Goal: Task Accomplishment & Management: Manage account settings

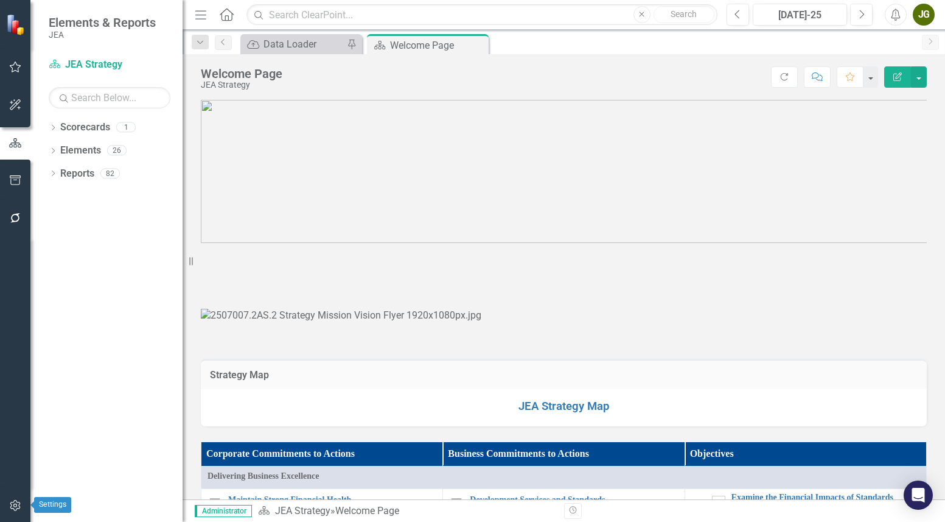
click at [10, 405] on icon "button" at bounding box center [15, 505] width 10 height 11
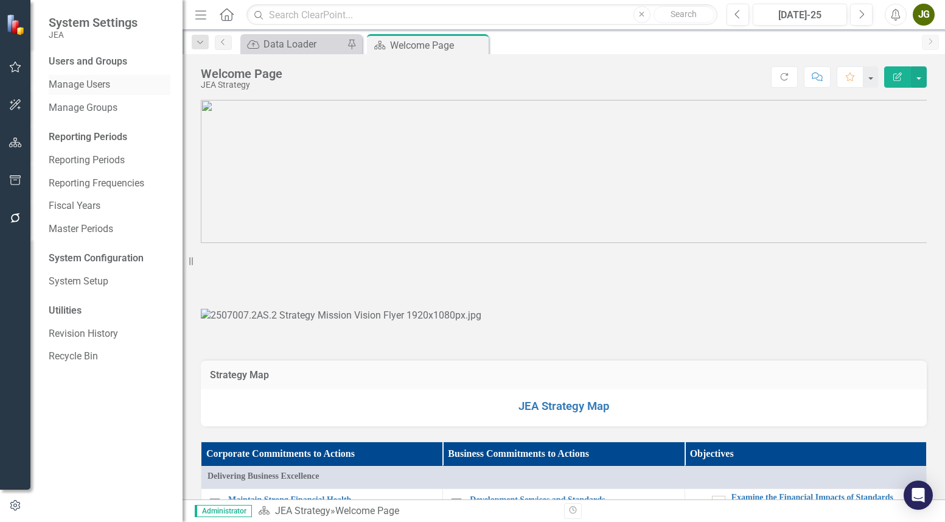
click at [91, 82] on link "Manage Users" at bounding box center [110, 85] width 122 height 14
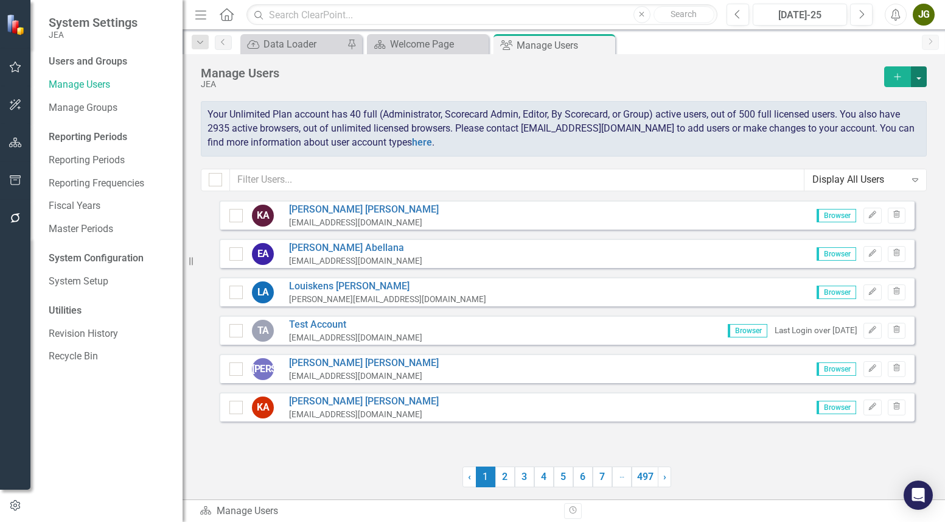
click at [705, 78] on button "button" at bounding box center [919, 76] width 16 height 21
click at [705, 119] on link "Add Multiple Add Multiple Users" at bounding box center [870, 121] width 113 height 23
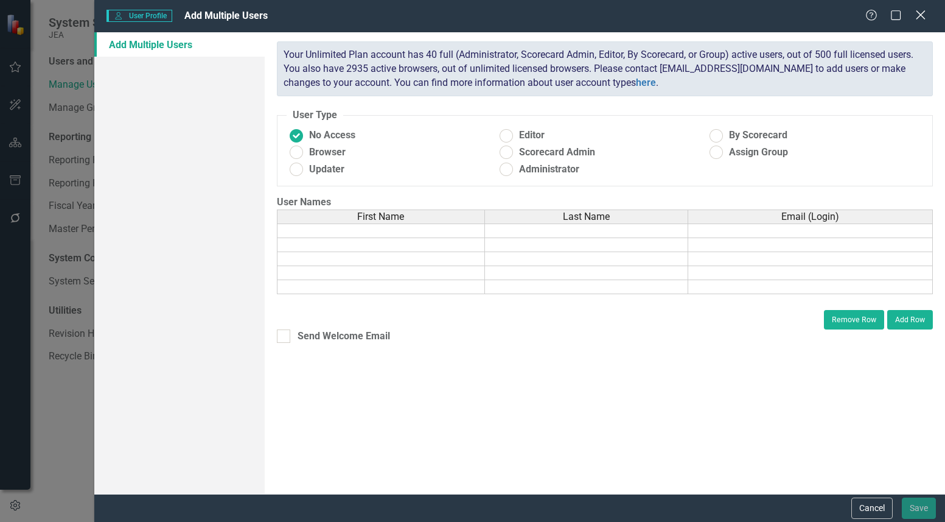
click at [705, 16] on icon "Close" at bounding box center [920, 15] width 15 height 12
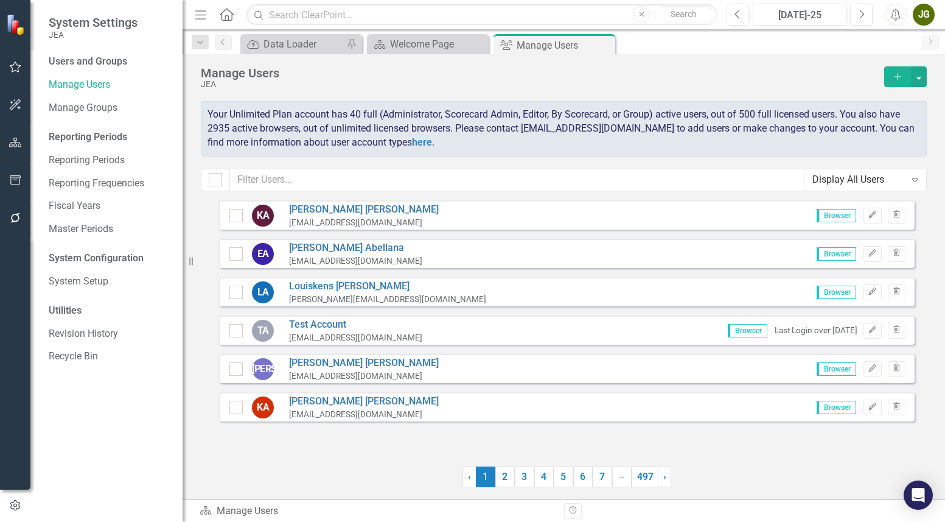
click at [705, 78] on button "Add" at bounding box center [897, 76] width 27 height 21
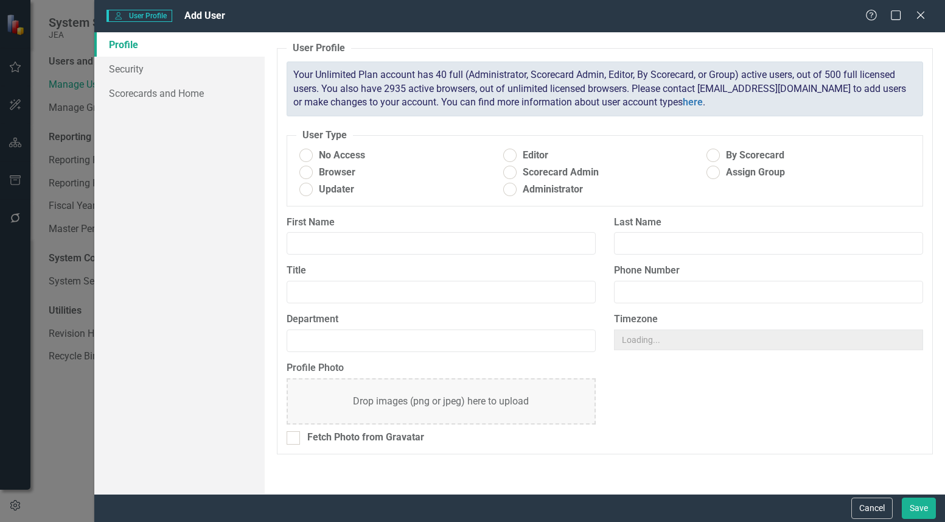
radio input "true"
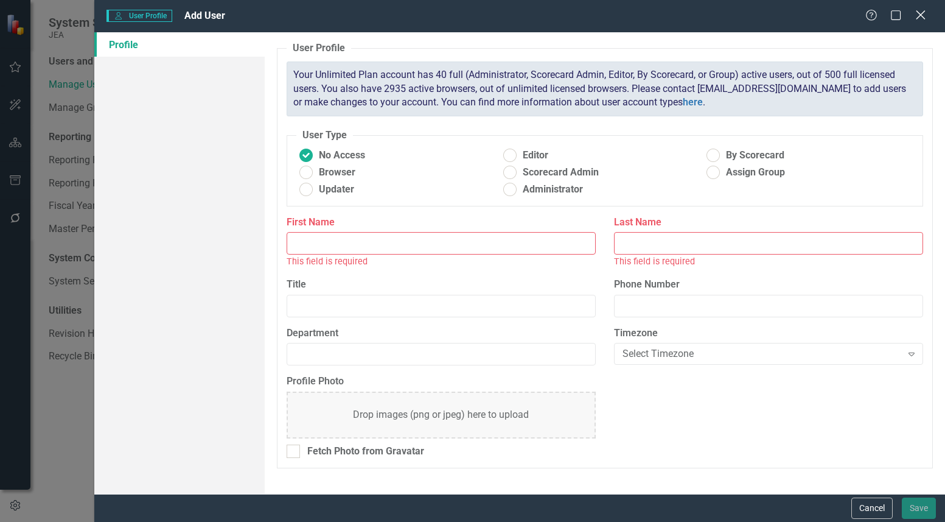
click at [705, 12] on icon "Close" at bounding box center [920, 15] width 15 height 12
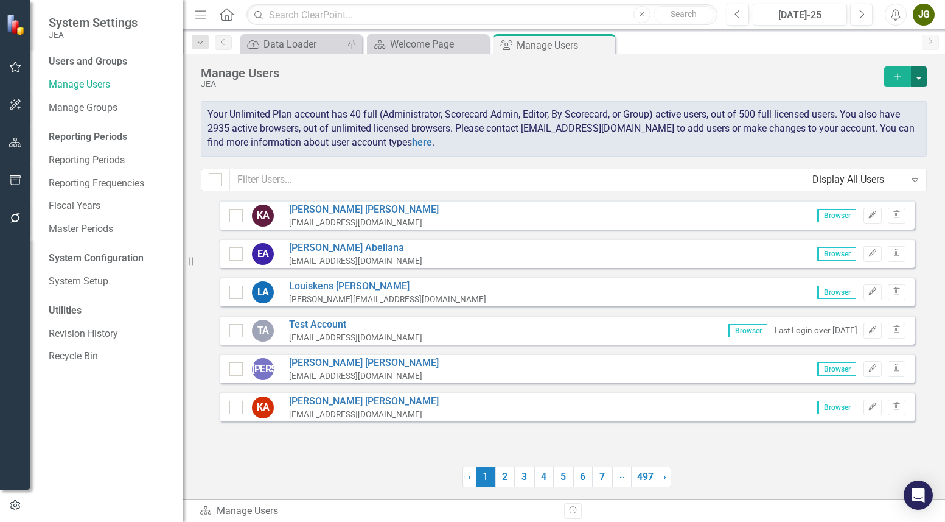
click at [705, 76] on button "button" at bounding box center [919, 76] width 16 height 21
click at [705, 117] on link "Add Multiple Add Multiple Users" at bounding box center [870, 121] width 113 height 23
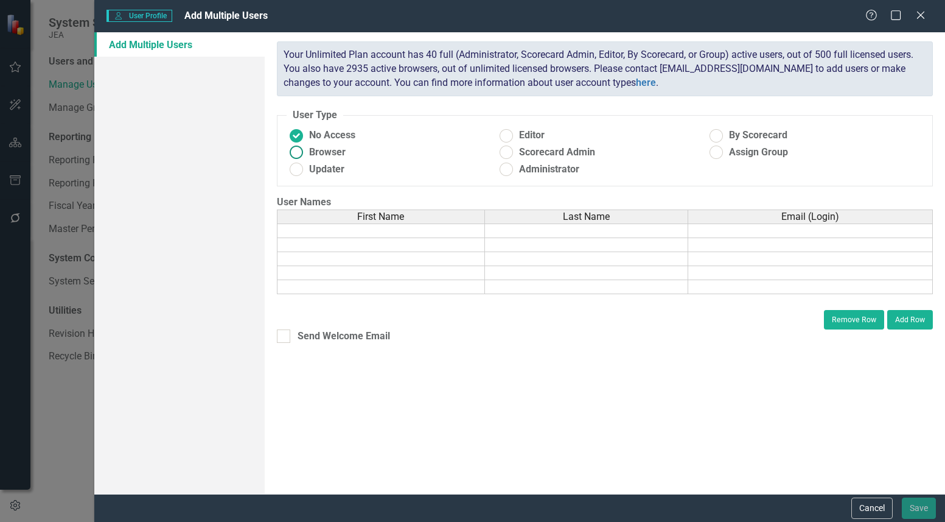
click at [330, 153] on span "Browser" at bounding box center [327, 152] width 37 height 14
click at [305, 153] on input "Browser" at bounding box center [296, 152] width 19 height 19
radio input "true"
click at [312, 229] on td at bounding box center [381, 230] width 208 height 15
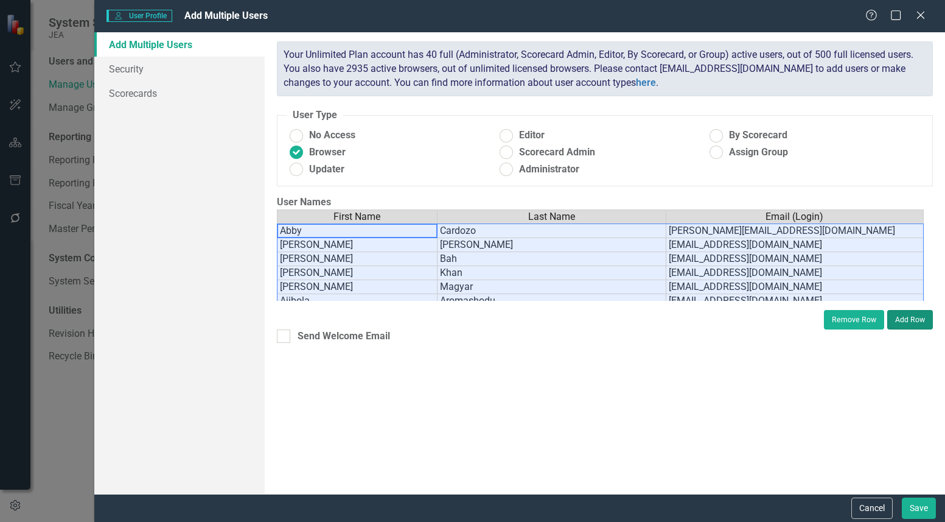
click at [705, 320] on button "Add Row" at bounding box center [910, 319] width 46 height 19
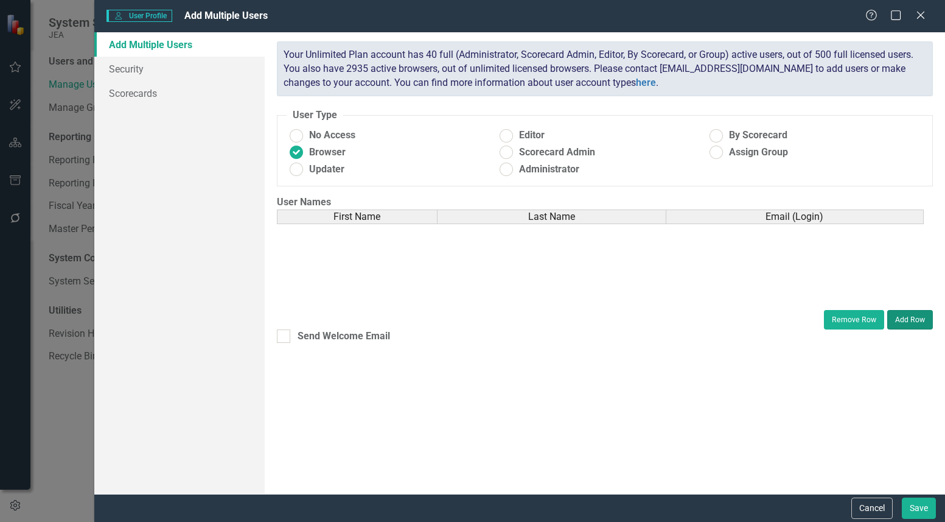
scroll to position [5200, 0]
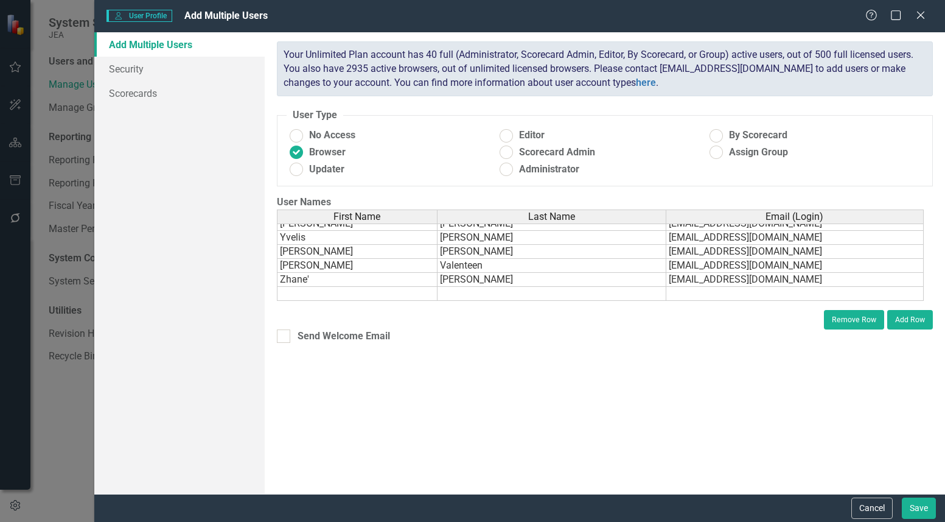
click at [338, 293] on td at bounding box center [357, 294] width 161 height 14
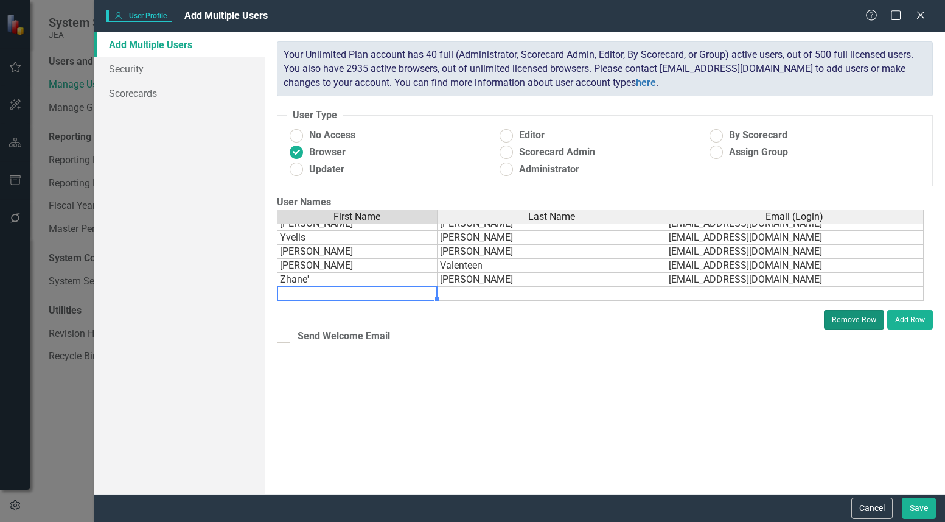
click at [705, 316] on button "Remove Row" at bounding box center [854, 319] width 60 height 19
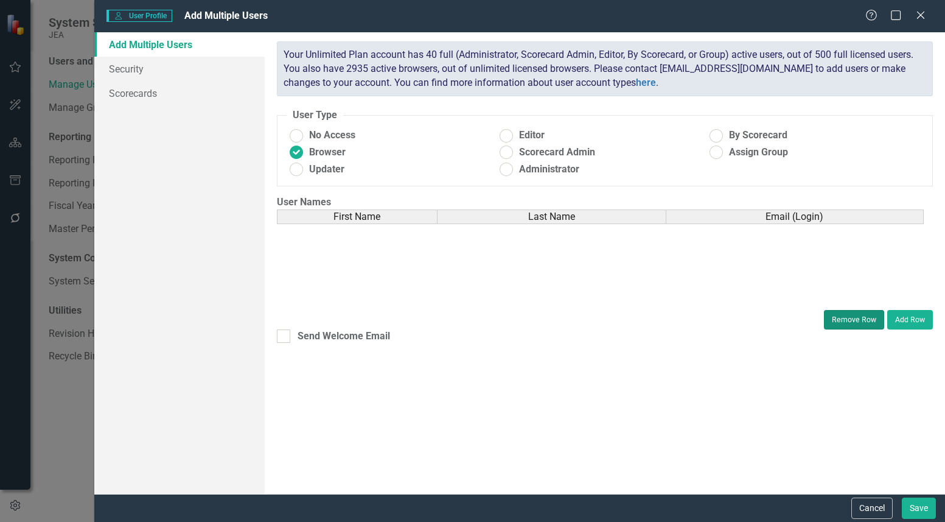
scroll to position [0, 0]
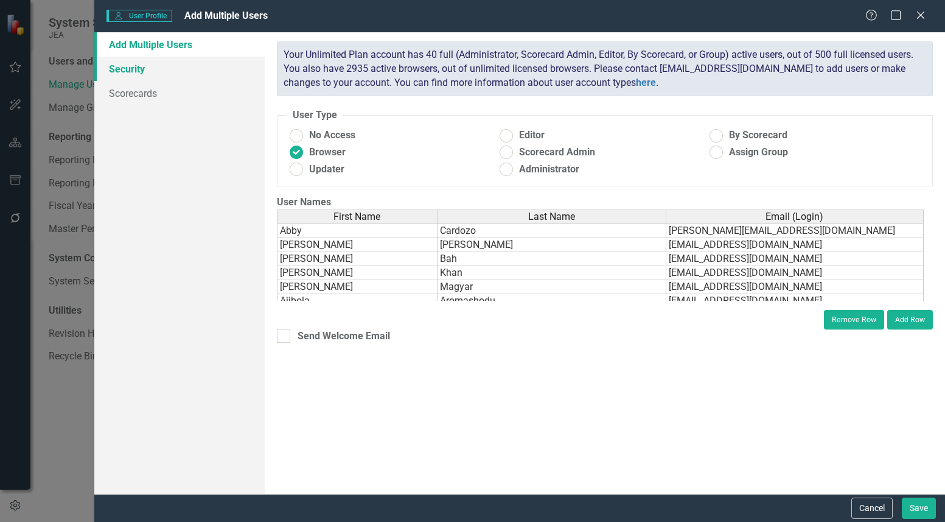
click at [142, 72] on link "Security" at bounding box center [179, 69] width 170 height 24
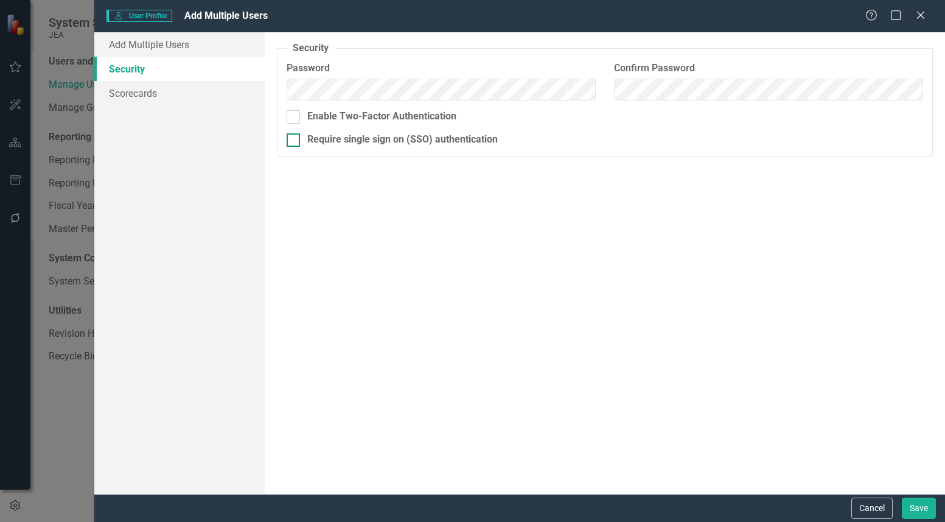
click at [293, 135] on input "Require single sign on (SSO) authentication" at bounding box center [291, 137] width 8 height 8
checkbox input "true"
click at [141, 95] on link "Scorecards" at bounding box center [179, 93] width 170 height 24
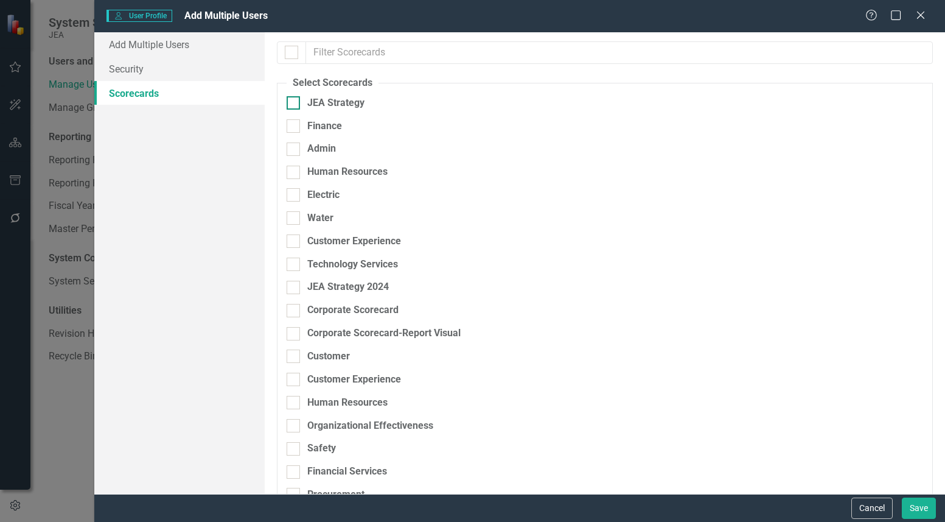
click at [295, 100] on div at bounding box center [293, 102] width 13 height 13
click at [295, 100] on input "JEA Strategy" at bounding box center [291, 100] width 8 height 8
checkbox input "true"
click at [130, 47] on link "Add Multiple Users" at bounding box center [179, 44] width 170 height 24
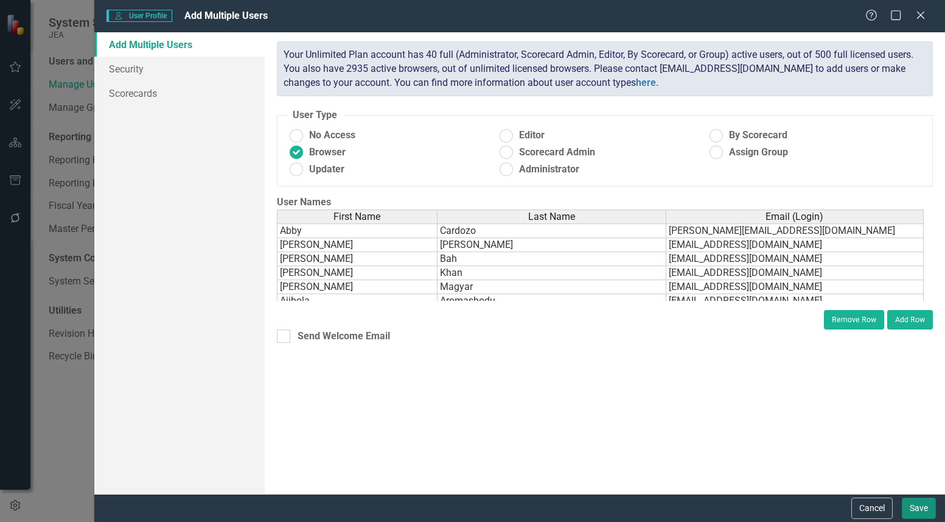
click at [705, 405] on button "Save" at bounding box center [919, 507] width 34 height 21
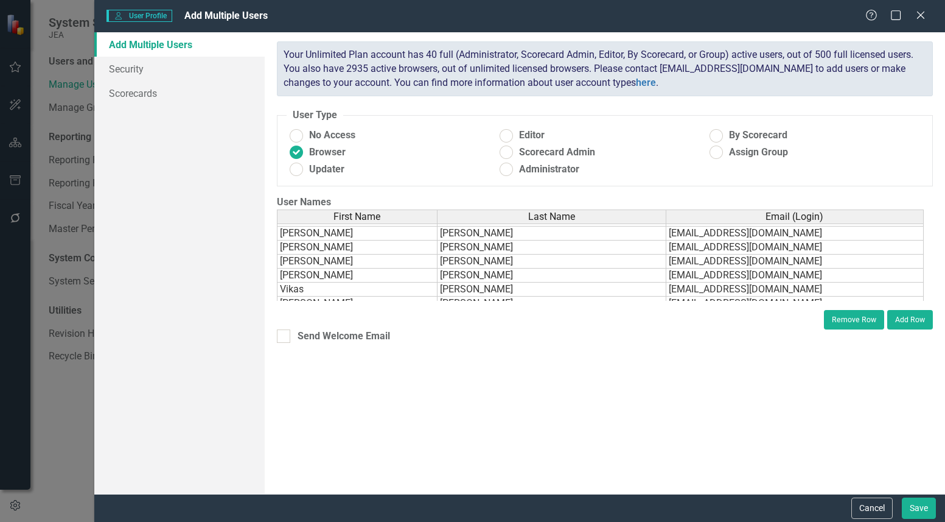
scroll to position [5186, 0]
click at [364, 293] on td "Zhane'" at bounding box center [357, 294] width 161 height 14
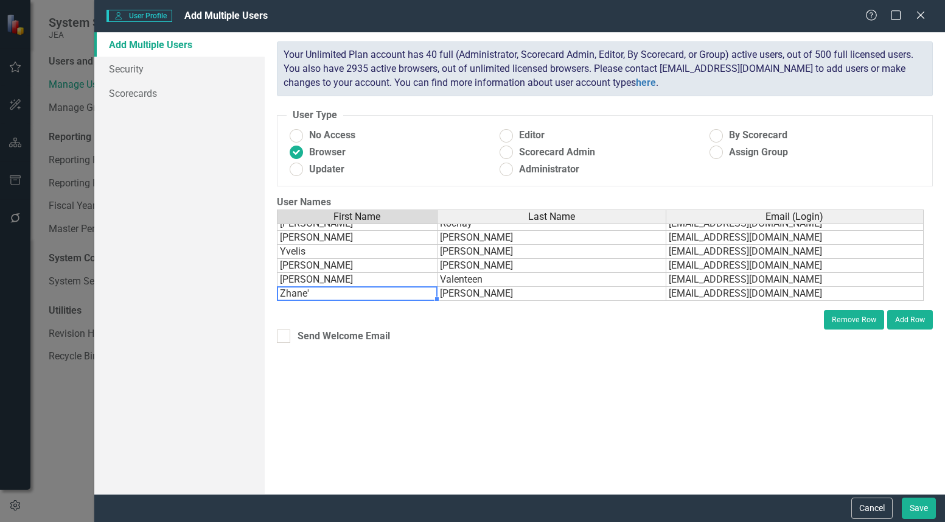
click at [309, 290] on td "Zhane'" at bounding box center [357, 294] width 161 height 14
click at [313, 290] on td "Zhane'" at bounding box center [357, 294] width 161 height 14
click at [313, 290] on textarea at bounding box center [357, 293] width 161 height 15
type textarea "Zhane"
click at [375, 282] on td "[PERSON_NAME]" at bounding box center [357, 280] width 161 height 14
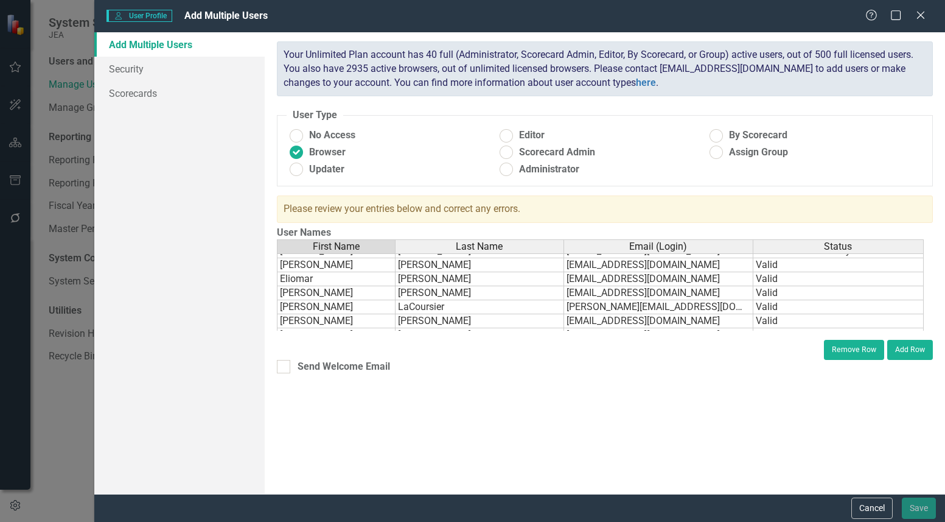
scroll to position [1643, 0]
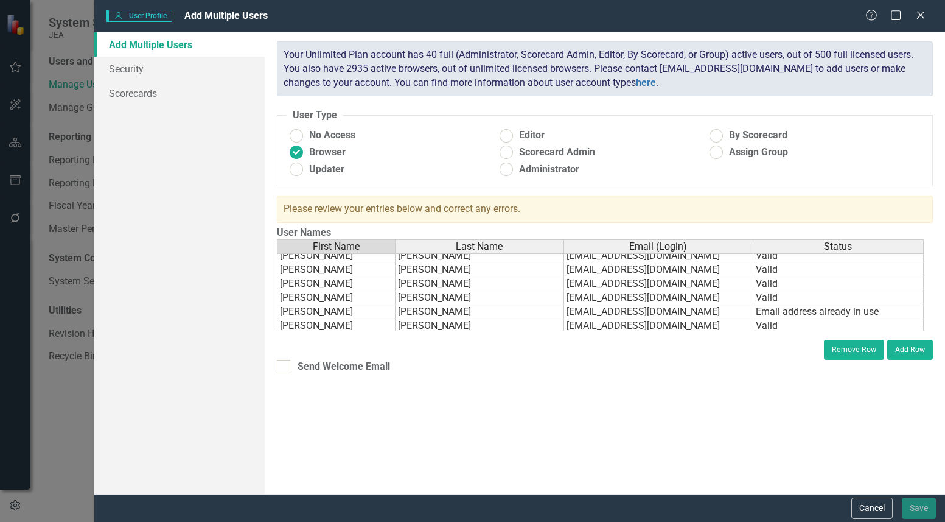
click at [277, 318] on div "First Name Last Name Email (Login) Status [PERSON_NAME] [EMAIL_ADDRESS][DOMAIN_…" at bounding box center [277, 283] width 0 height 211
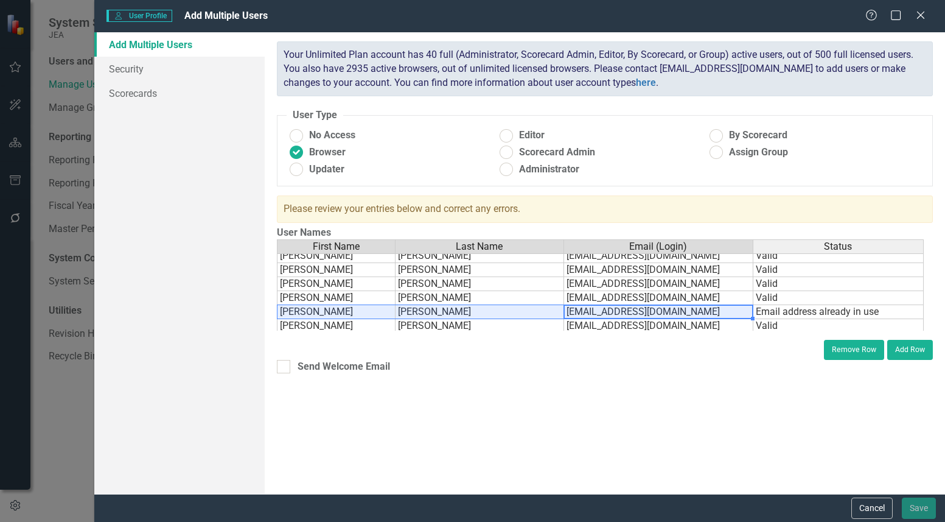
drag, startPoint x: 655, startPoint y: 312, endPoint x: 287, endPoint y: 311, distance: 368.2
click at [287, 311] on tr "[PERSON_NAME] [EMAIL_ADDRESS][DOMAIN_NAME] Email address already in use" at bounding box center [600, 312] width 647 height 14
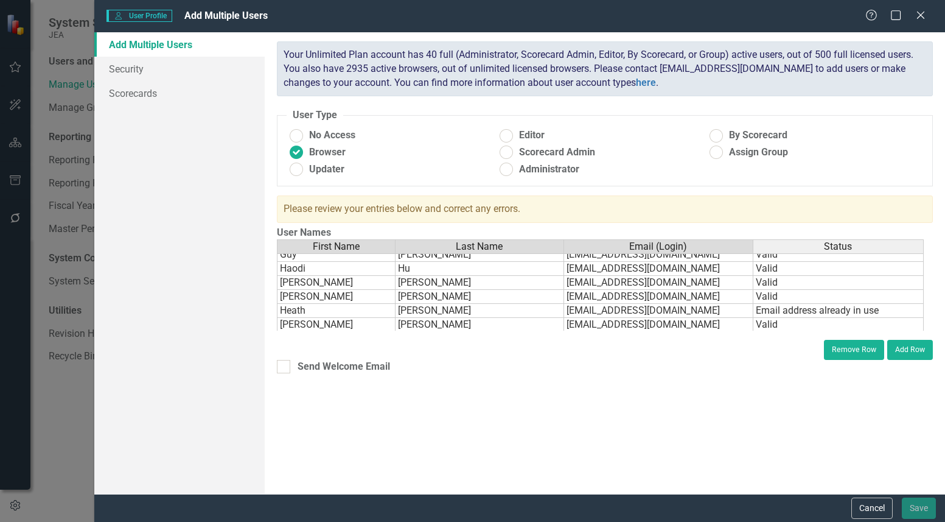
scroll to position [2008, 0]
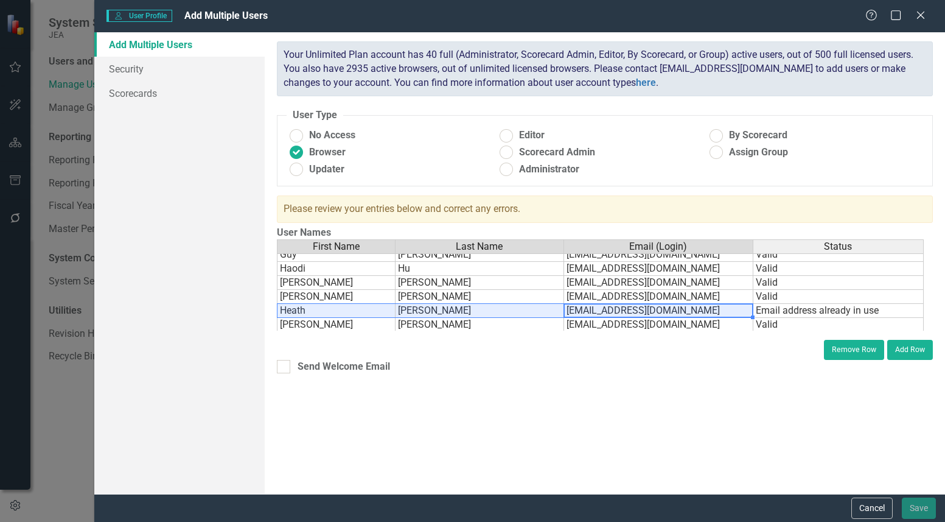
drag, startPoint x: 616, startPoint y: 315, endPoint x: 327, endPoint y: 313, distance: 288.4
click at [327, 313] on tr "[PERSON_NAME] [EMAIL_ADDRESS][DOMAIN_NAME] Email address already in use" at bounding box center [600, 311] width 647 height 14
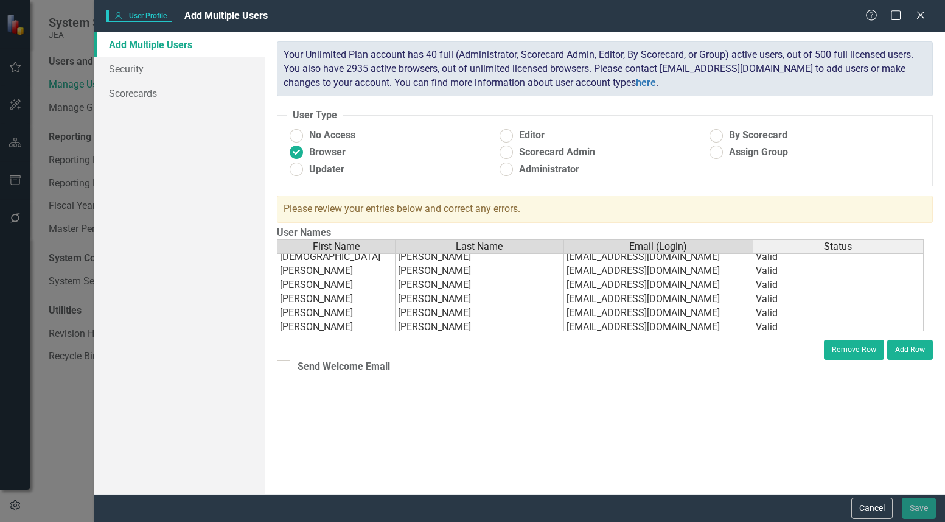
scroll to position [2617, 0]
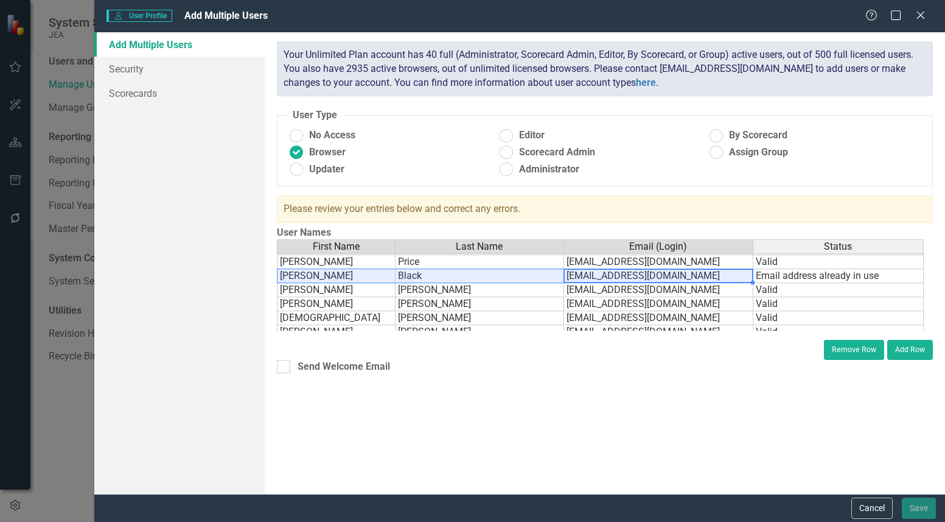
drag, startPoint x: 619, startPoint y: 279, endPoint x: 352, endPoint y: 279, distance: 267.1
click at [352, 279] on tr "[PERSON_NAME] [EMAIL_ADDRESS][DOMAIN_NAME] Email address already in use" at bounding box center [600, 276] width 647 height 14
click at [546, 402] on div "ClearPoint has a wealth of options to help you ensure that people only have acc…" at bounding box center [605, 262] width 680 height 461
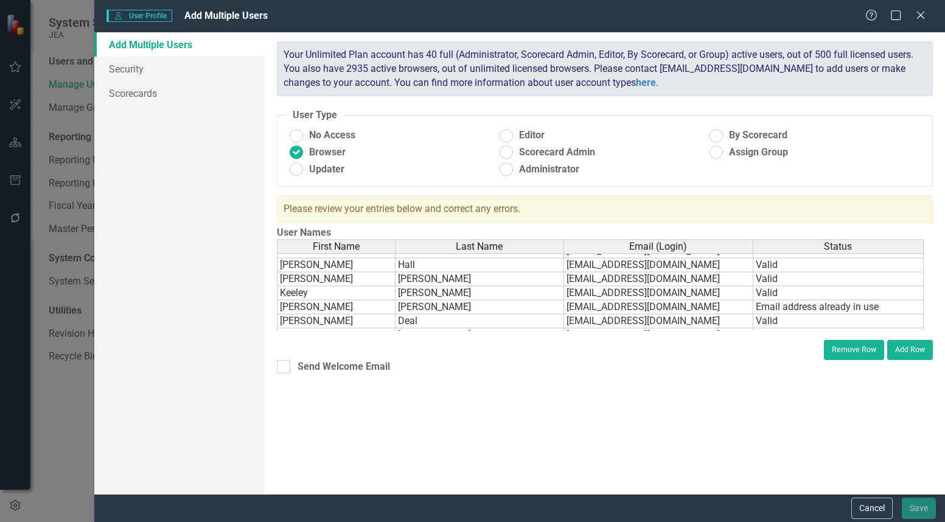
scroll to position [3043, 0]
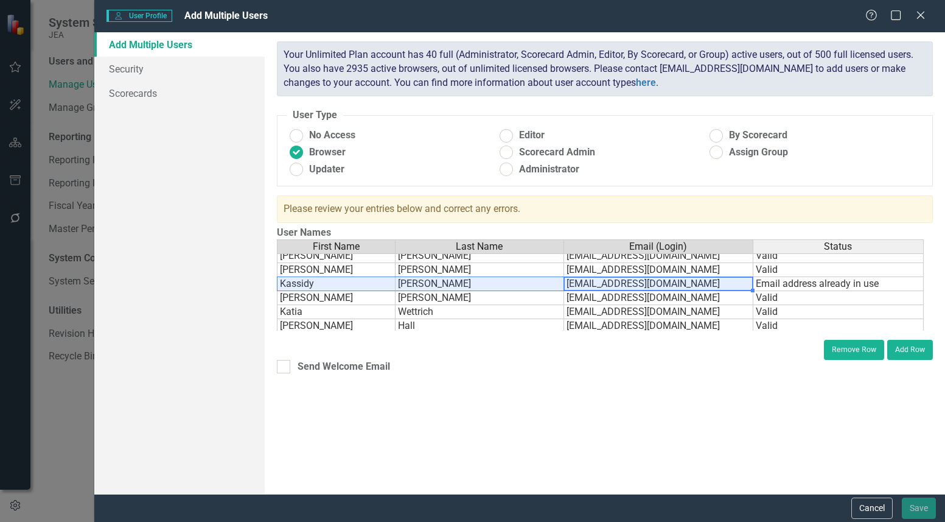
drag, startPoint x: 623, startPoint y: 287, endPoint x: 307, endPoint y: 288, distance: 316.4
click at [307, 288] on tr "[PERSON_NAME] [EMAIL_ADDRESS][DOMAIN_NAME] Email address already in use" at bounding box center [600, 284] width 647 height 14
click at [529, 285] on td "[PERSON_NAME]" at bounding box center [480, 284] width 169 height 14
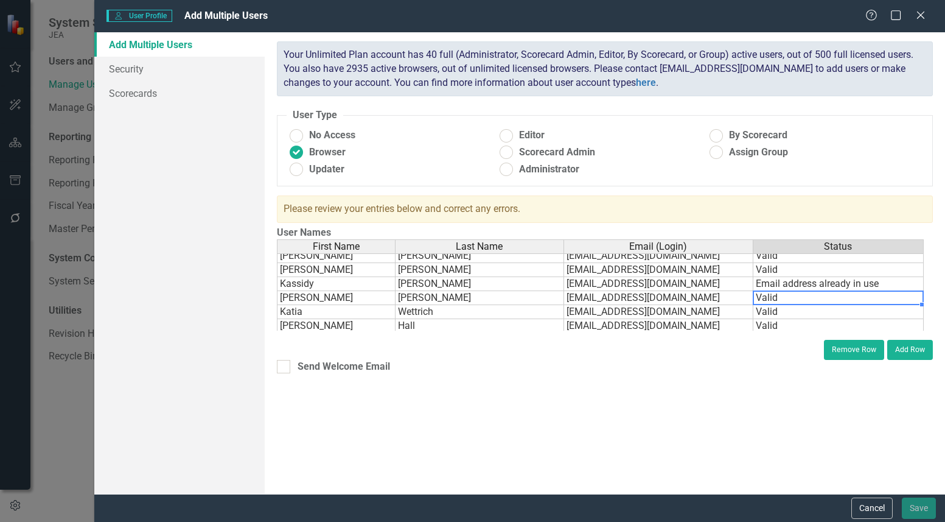
click at [705, 298] on td "Valid" at bounding box center [838, 298] width 170 height 14
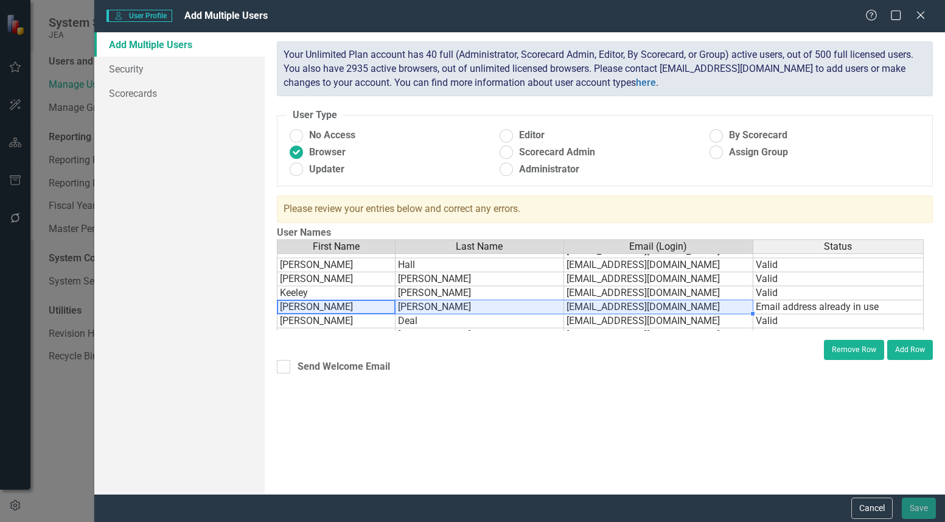
drag, startPoint x: 363, startPoint y: 303, endPoint x: 585, endPoint y: 304, distance: 222.1
click at [584, 304] on tr "[PERSON_NAME] [EMAIL_ADDRESS][DOMAIN_NAME] Email address already in use" at bounding box center [600, 307] width 647 height 14
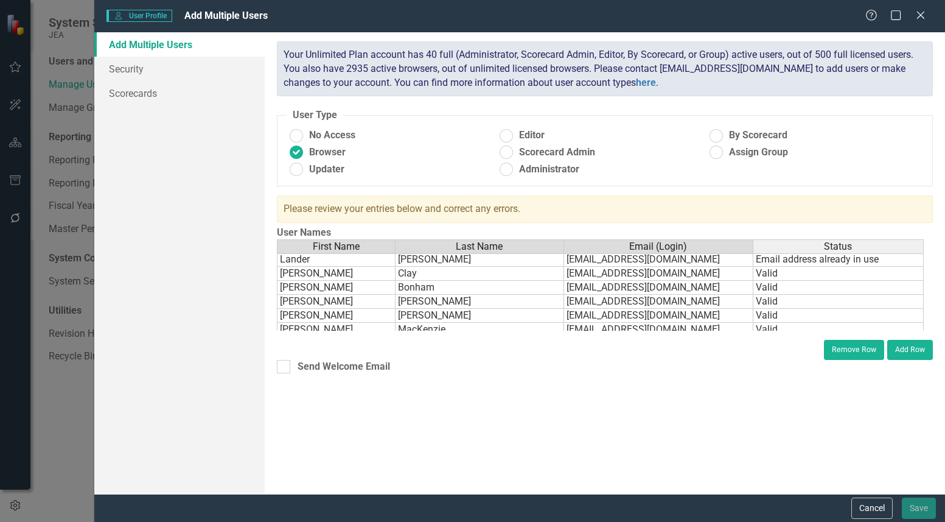
scroll to position [3286, 0]
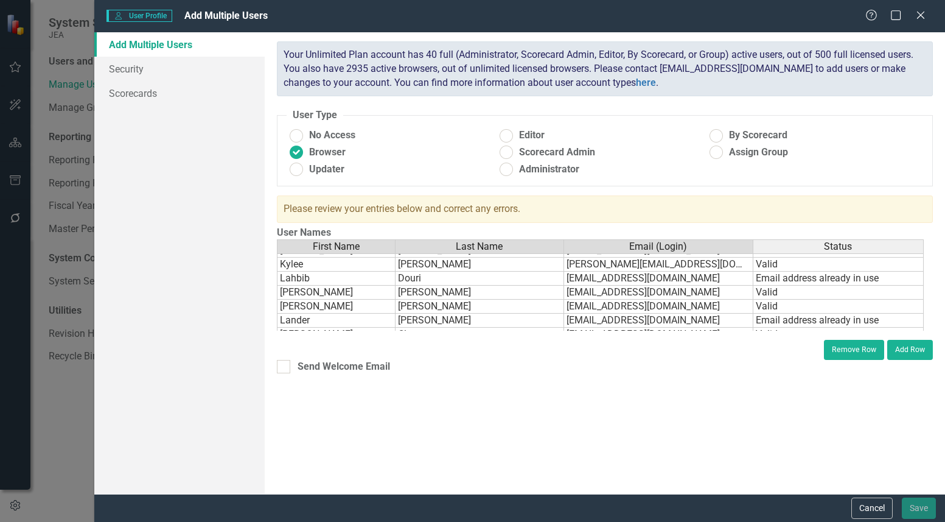
click at [504, 364] on div "Send Welcome Email" at bounding box center [605, 367] width 656 height 14
click at [285, 364] on input "Send Welcome Email" at bounding box center [281, 364] width 8 height 8
checkbox input "true"
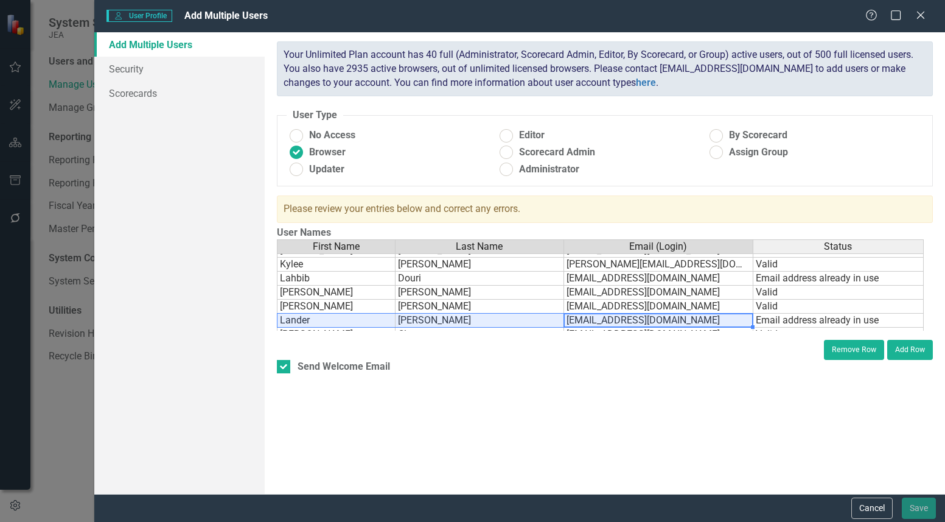
drag, startPoint x: 563, startPoint y: 319, endPoint x: 346, endPoint y: 323, distance: 217.9
click at [327, 319] on tr "Lander [PERSON_NAME] [EMAIL_ADDRESS][DOMAIN_NAME] Email address already in use" at bounding box center [600, 320] width 647 height 14
click at [455, 317] on td "[PERSON_NAME]" at bounding box center [480, 320] width 169 height 14
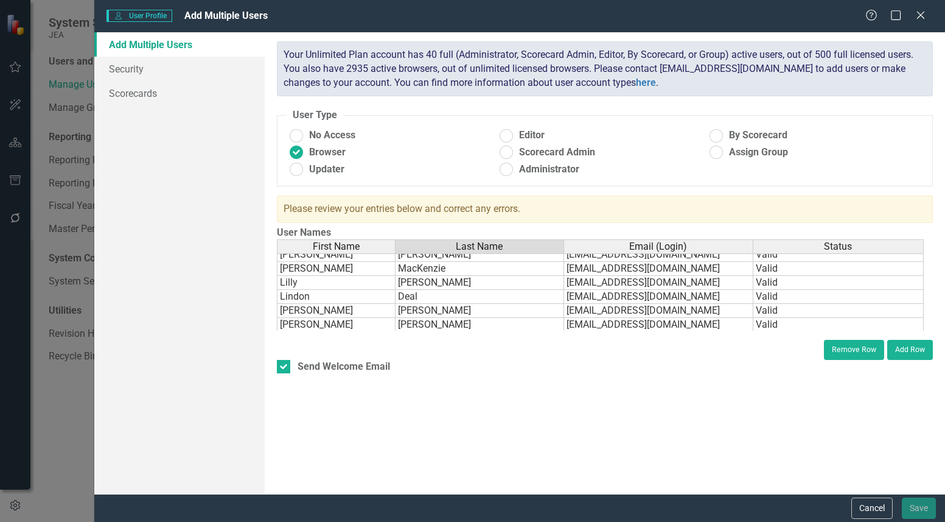
scroll to position [3529, 0]
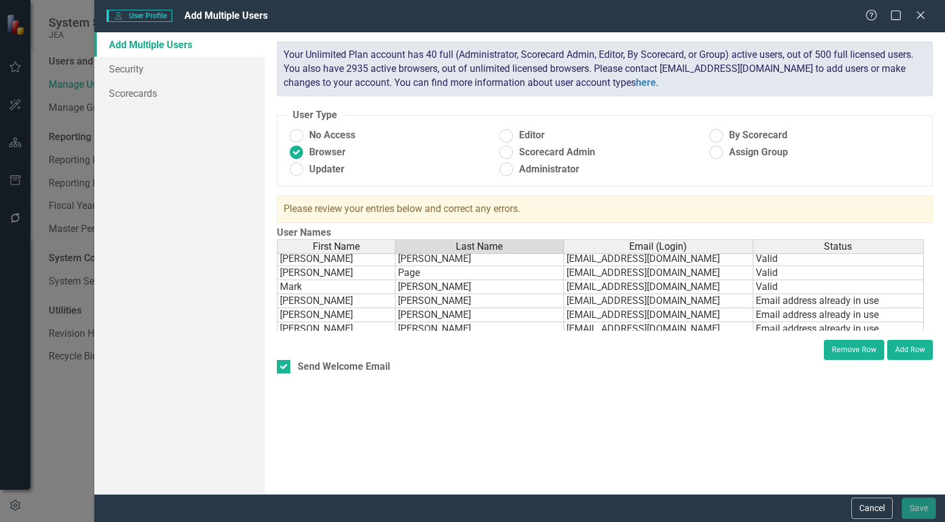
click at [341, 303] on td "[PERSON_NAME]" at bounding box center [336, 301] width 119 height 14
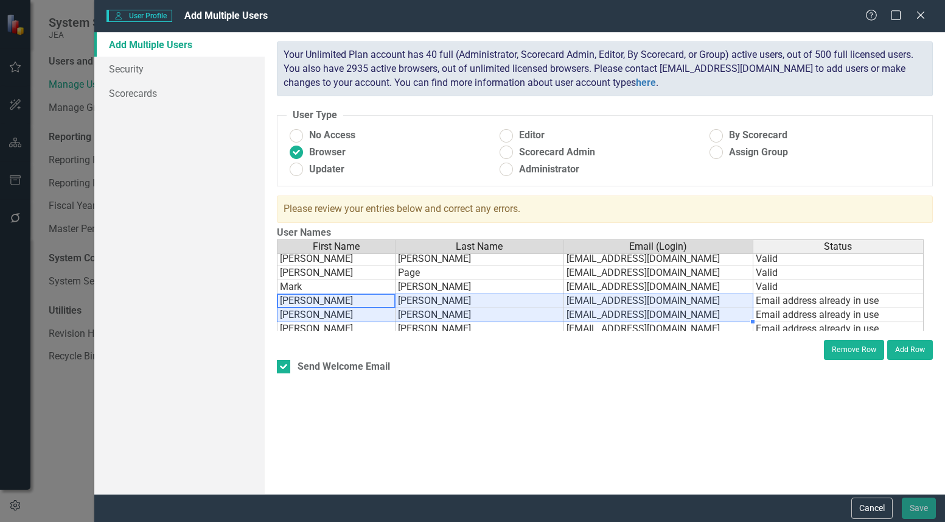
click at [589, 312] on td "[EMAIL_ADDRESS][DOMAIN_NAME]" at bounding box center [658, 315] width 189 height 14
click at [372, 315] on td "[PERSON_NAME]" at bounding box center [336, 315] width 119 height 14
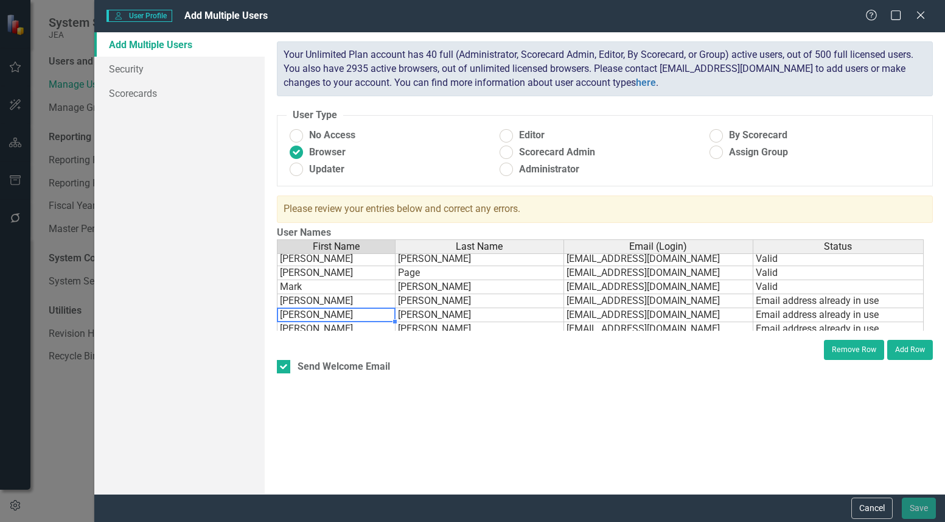
scroll to position [3590, 0]
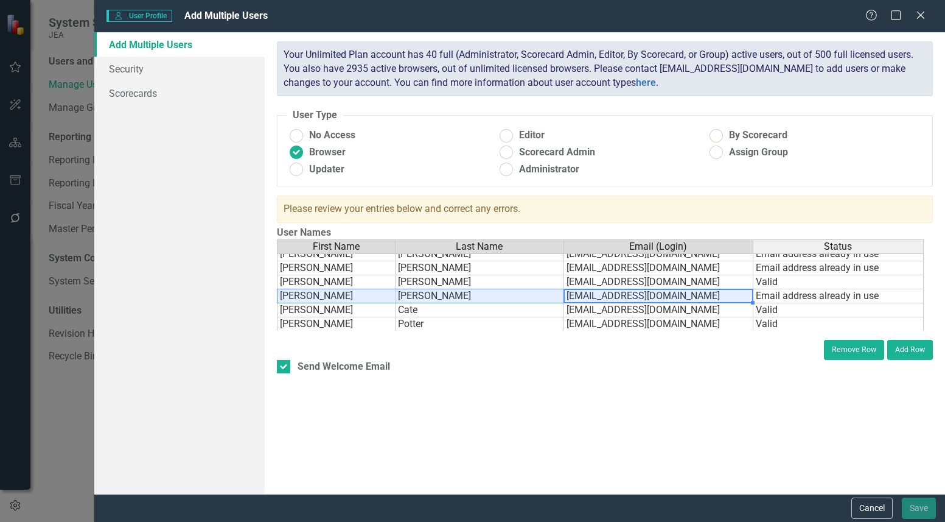
drag, startPoint x: 345, startPoint y: 301, endPoint x: 316, endPoint y: 301, distance: 29.2
click at [316, 301] on tr "[PERSON_NAME] [EMAIL_ADDRESS][DOMAIN_NAME] Email address already in use" at bounding box center [600, 296] width 647 height 14
click at [426, 296] on td "[PERSON_NAME]" at bounding box center [480, 296] width 169 height 14
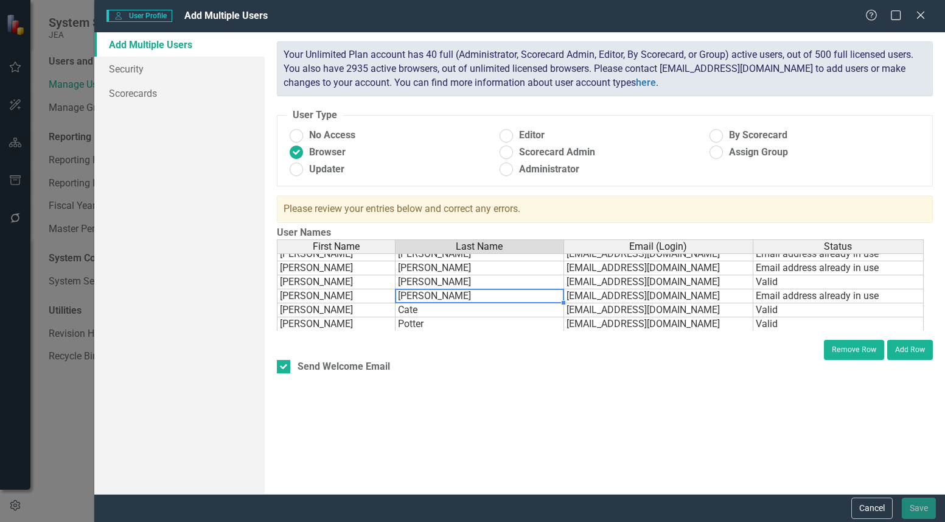
scroll to position [3651, 0]
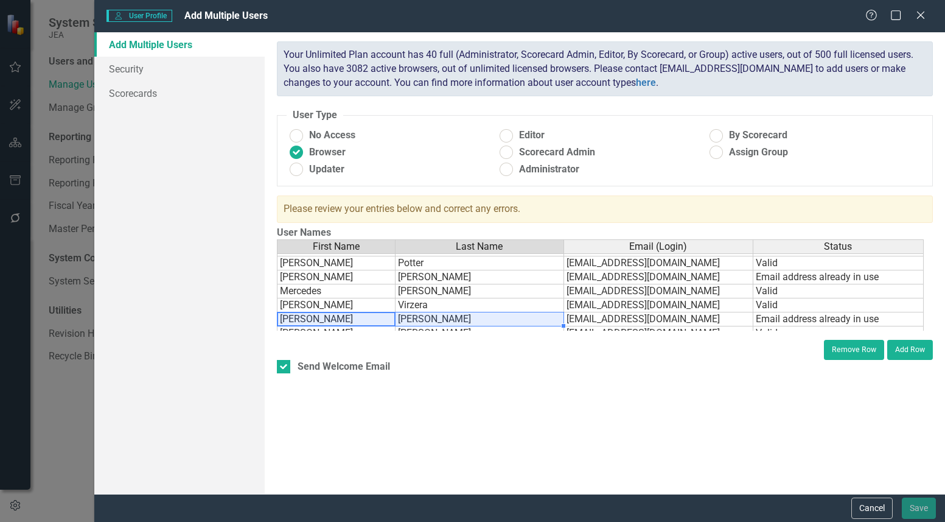
drag, startPoint x: 475, startPoint y: 316, endPoint x: 609, endPoint y: 322, distance: 134.0
click at [545, 316] on tr "[PERSON_NAME] [PERSON_NAME][EMAIL_ADDRESS][DOMAIN_NAME] Email address already i…" at bounding box center [600, 319] width 647 height 14
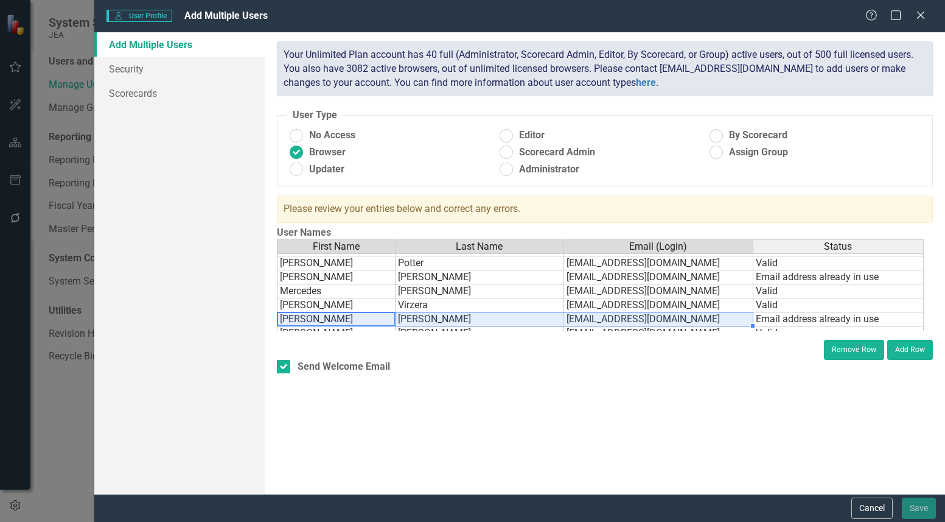
click at [615, 318] on td "[EMAIL_ADDRESS][DOMAIN_NAME]" at bounding box center [658, 319] width 189 height 14
click at [277, 313] on div "First Name Last Name Email (Login) Status [PERSON_NAME] [PERSON_NAME][EMAIL_ADD…" at bounding box center [277, 283] width 0 height 365
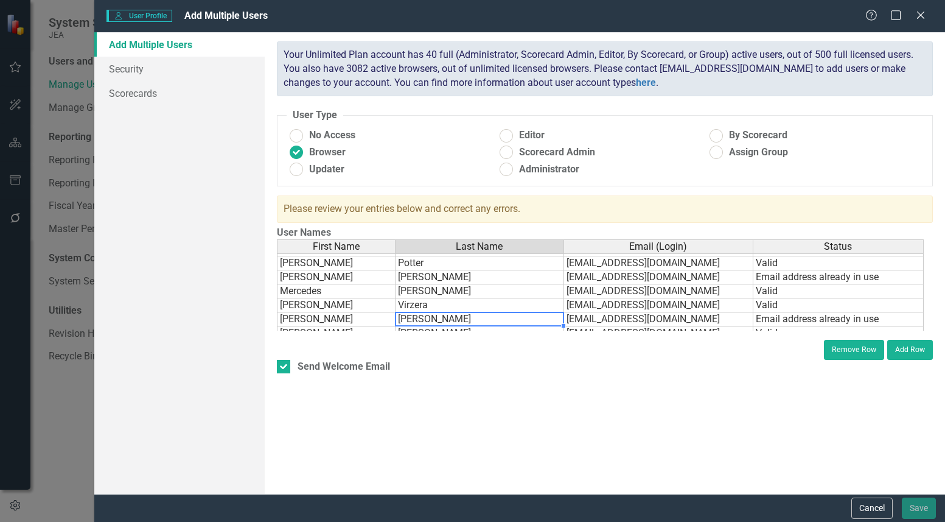
scroll to position [3712, 0]
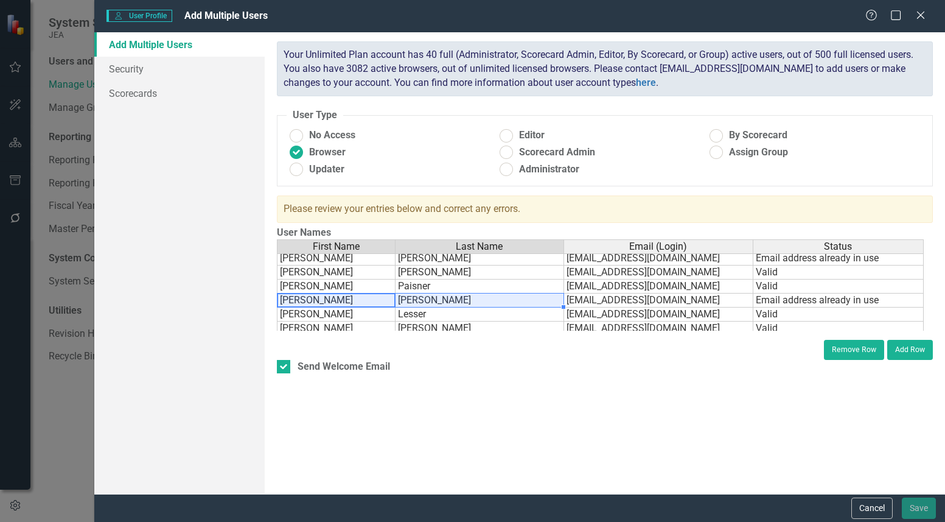
drag, startPoint x: 546, startPoint y: 299, endPoint x: 600, endPoint y: 298, distance: 54.2
click at [575, 299] on tr "[PERSON_NAME] [EMAIL_ADDRESS][DOMAIN_NAME] Email address already in use" at bounding box center [600, 300] width 647 height 14
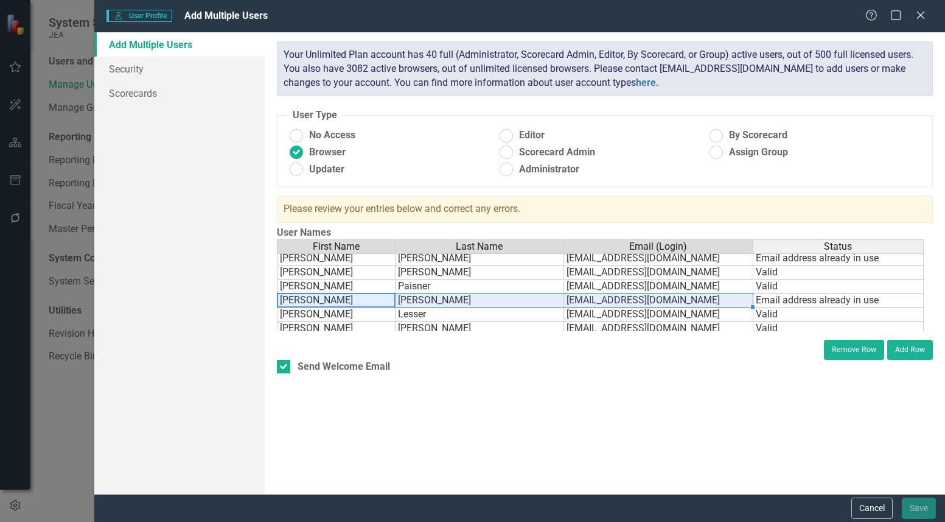
click at [605, 299] on td "[EMAIL_ADDRESS][DOMAIN_NAME]" at bounding box center [658, 300] width 189 height 14
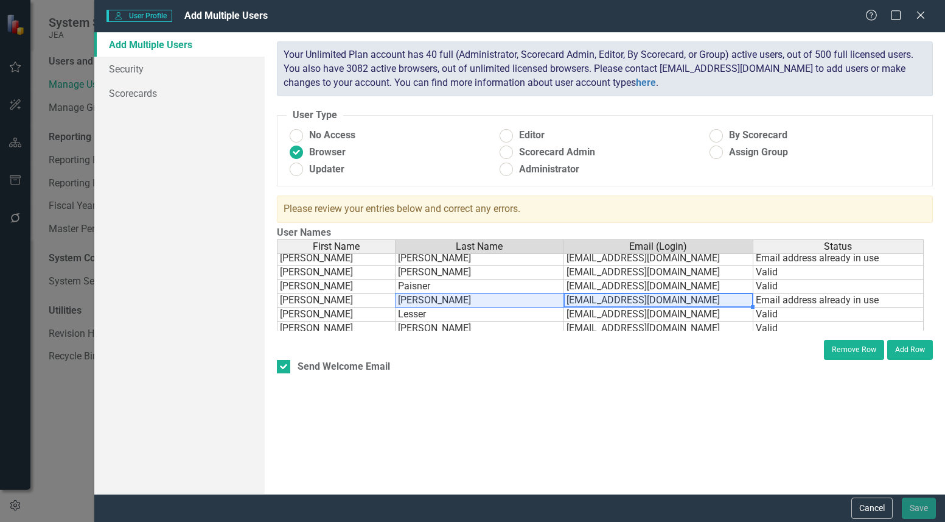
drag, startPoint x: 397, startPoint y: 301, endPoint x: 296, endPoint y: 301, distance: 101.6
click at [295, 301] on tr "[PERSON_NAME] [EMAIL_ADDRESS][DOMAIN_NAME] Email address already in use" at bounding box center [600, 300] width 647 height 14
click at [277, 294] on div "First Name Last Name Email (Login) Status [PERSON_NAME] [EMAIL_ADDRESS][DOMAIN_…" at bounding box center [277, 285] width 0 height 351
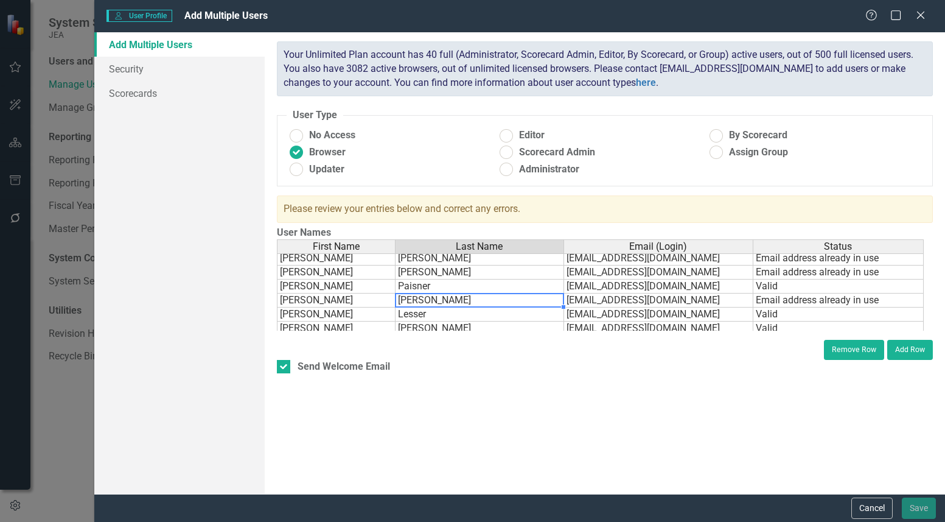
click at [679, 299] on tbody "[PERSON_NAME] [EMAIL_ADDRESS][DOMAIN_NAME] Email address already in use [PERSON…" at bounding box center [600, 293] width 647 height 337
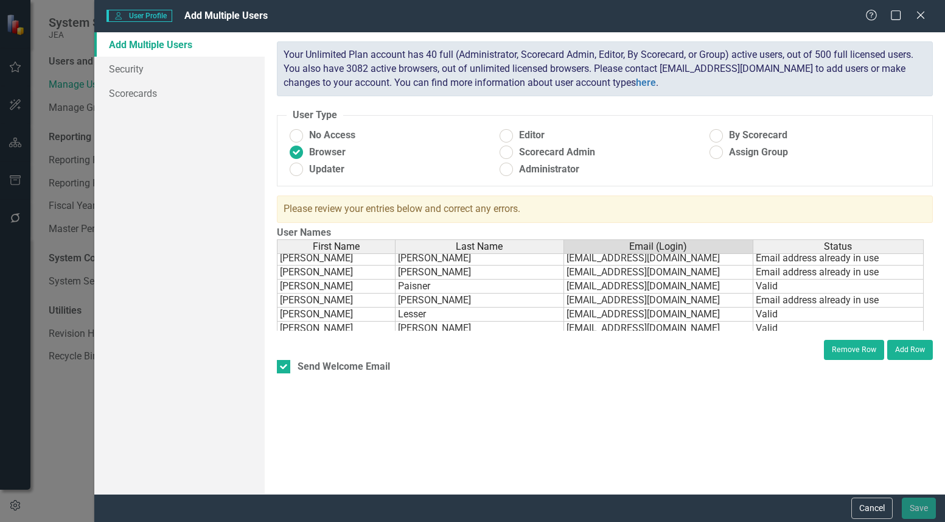
scroll to position [3773, 0]
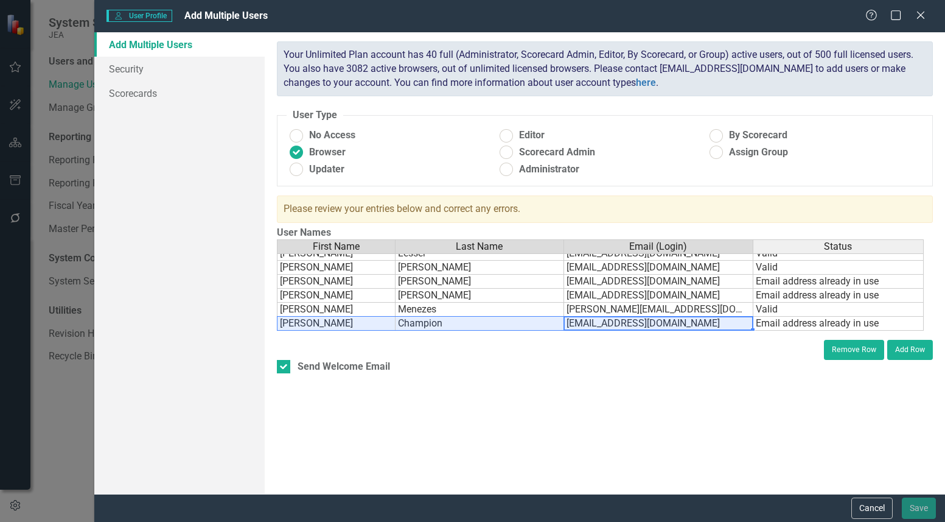
drag, startPoint x: 641, startPoint y: 321, endPoint x: 307, endPoint y: 324, distance: 333.5
click at [307, 324] on tr "[PERSON_NAME] [EMAIL_ADDRESS][DOMAIN_NAME] Email address already in use" at bounding box center [600, 323] width 647 height 14
click at [468, 319] on td "Champion" at bounding box center [480, 323] width 169 height 14
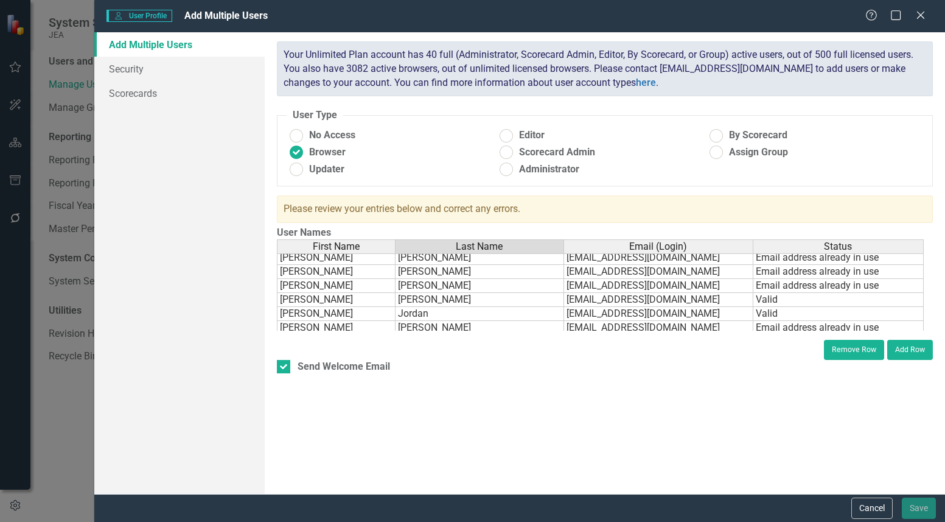
scroll to position [3834, 0]
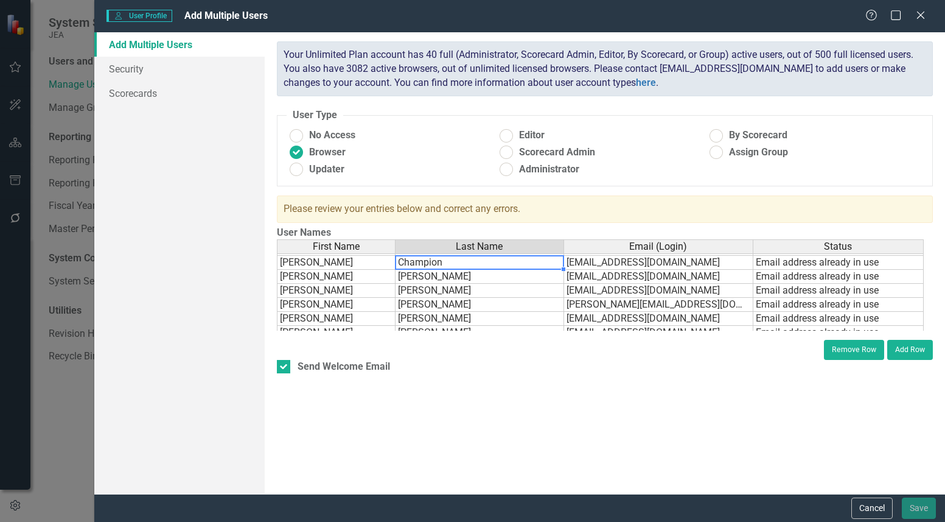
click at [315, 326] on td "[PERSON_NAME]" at bounding box center [336, 333] width 119 height 14
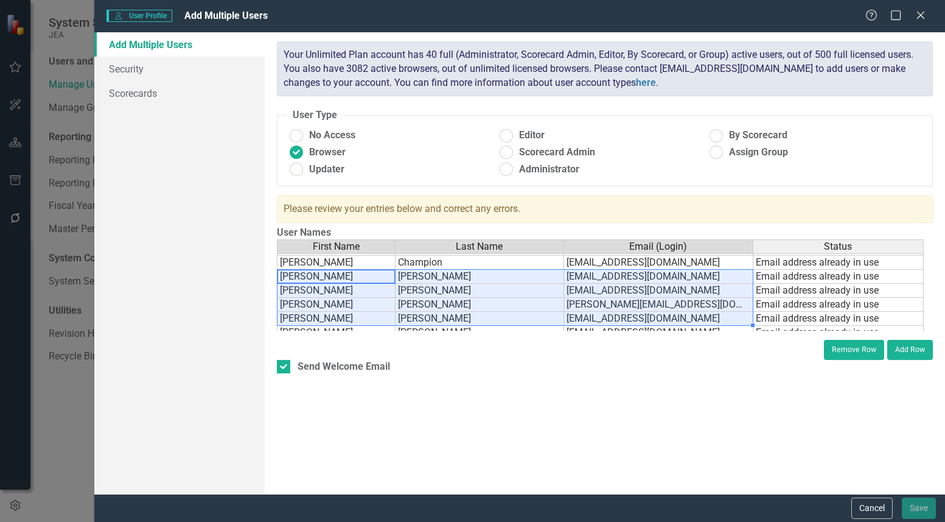
drag, startPoint x: 315, startPoint y: 279, endPoint x: 581, endPoint y: 323, distance: 269.4
click at [581, 323] on tbody "[PERSON_NAME] [EMAIL_ADDRESS][DOMAIN_NAME] Valid [PERSON_NAME] [PERSON_NAME][EM…" at bounding box center [600, 290] width 647 height 351
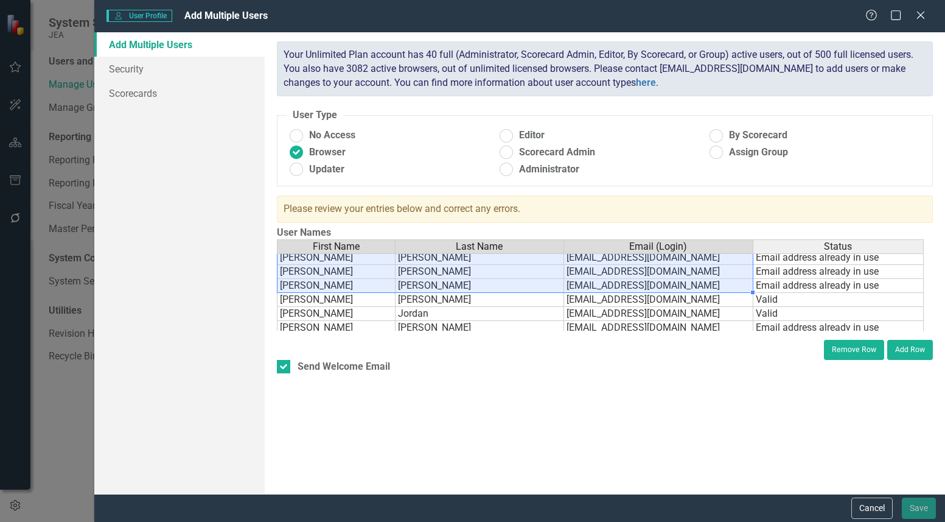
click at [682, 287] on td "[EMAIL_ADDRESS][DOMAIN_NAME]" at bounding box center [658, 286] width 189 height 14
click at [245, 298] on div "Add Multiple Users Security Scorecards" at bounding box center [179, 262] width 170 height 461
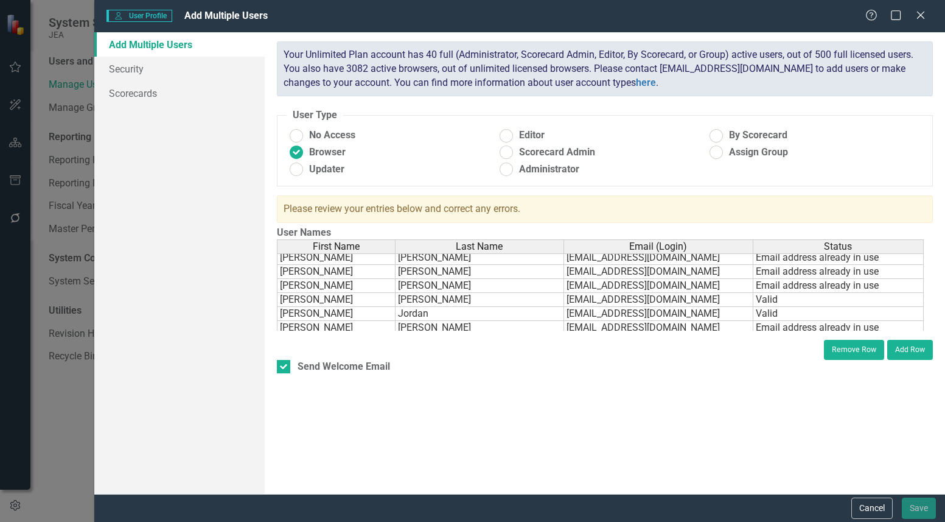
click at [633, 326] on td "[EMAIL_ADDRESS][DOMAIN_NAME]" at bounding box center [658, 328] width 189 height 14
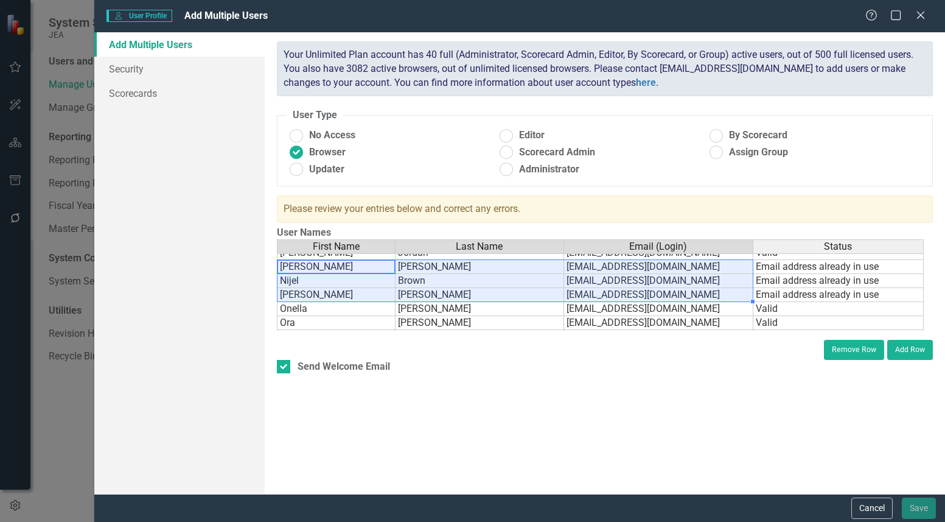
drag, startPoint x: 346, startPoint y: 266, endPoint x: 672, endPoint y: 300, distance: 327.9
click at [672, 300] on tbody "[PERSON_NAME] [EMAIL_ADDRESS][DOMAIN_NAME] Email address already in use Minal M…" at bounding box center [600, 294] width 647 height 378
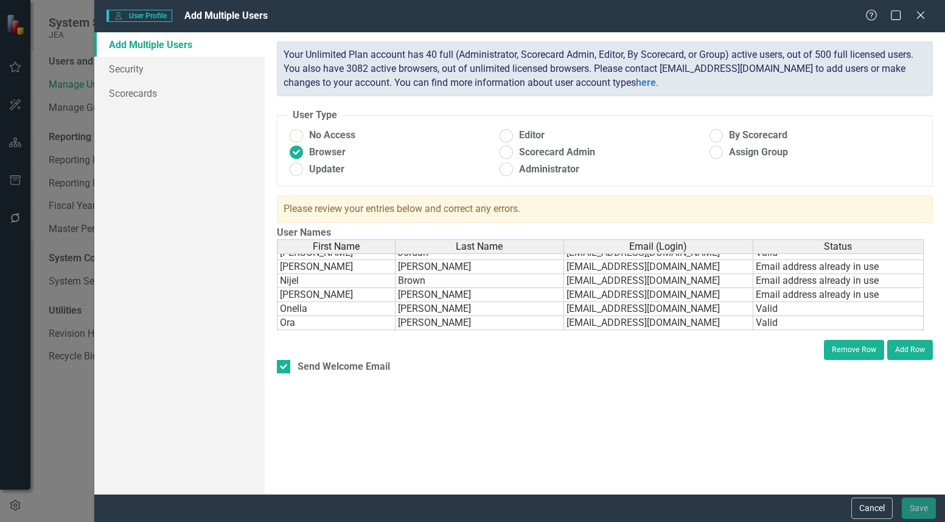
drag, startPoint x: 496, startPoint y: 393, endPoint x: 742, endPoint y: 315, distance: 258.7
click at [496, 393] on div "ClearPoint has a wealth of options to help you ensure that people only have acc…" at bounding box center [605, 262] width 680 height 461
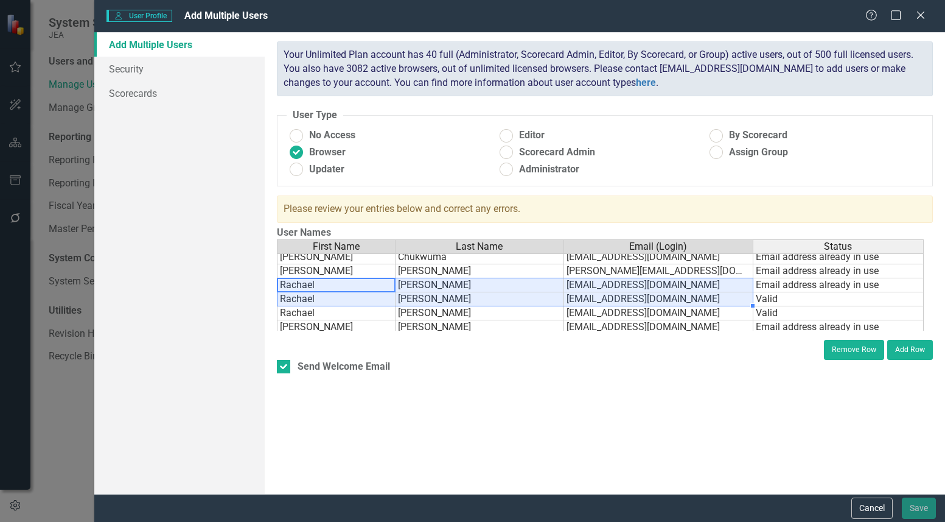
drag, startPoint x: 340, startPoint y: 285, endPoint x: 623, endPoint y: 281, distance: 282.4
click at [603, 280] on tr "[PERSON_NAME] [EMAIL_ADDRESS][DOMAIN_NAME] Email address already in use" at bounding box center [600, 285] width 647 height 14
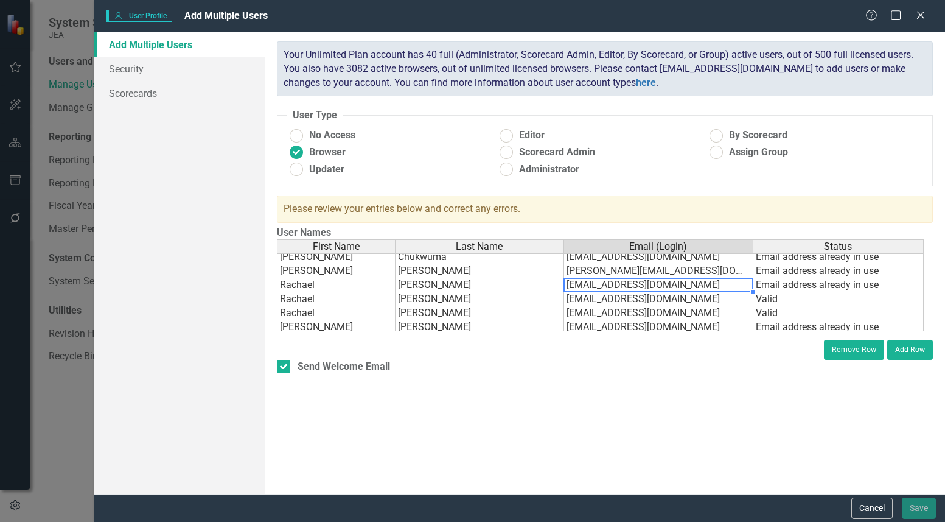
click at [623, 281] on td "[EMAIL_ADDRESS][DOMAIN_NAME]" at bounding box center [658, 285] width 189 height 14
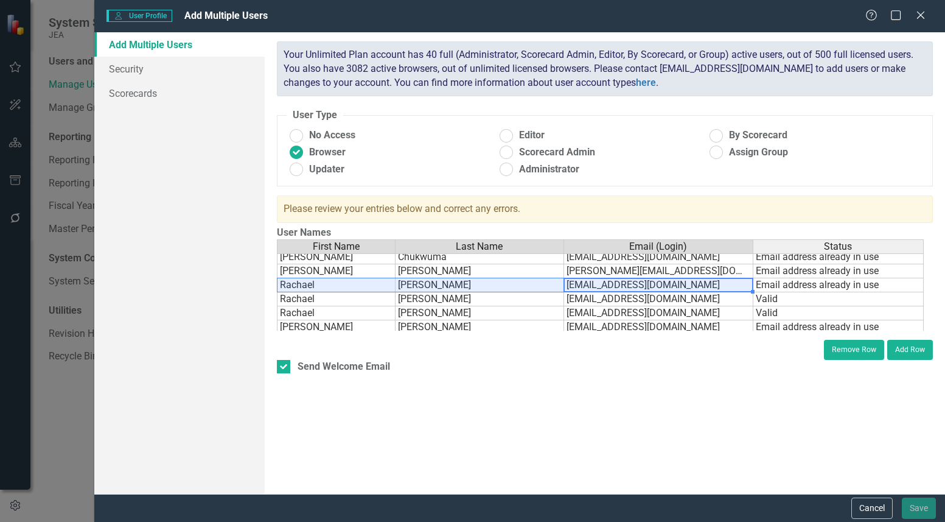
drag, startPoint x: 411, startPoint y: 285, endPoint x: 509, endPoint y: 287, distance: 98.0
click at [340, 262] on tbody "[PERSON_NAME] [EMAIL_ADDRESS][DOMAIN_NAME] Email address already in use [PERSON…" at bounding box center [600, 292] width 647 height 365
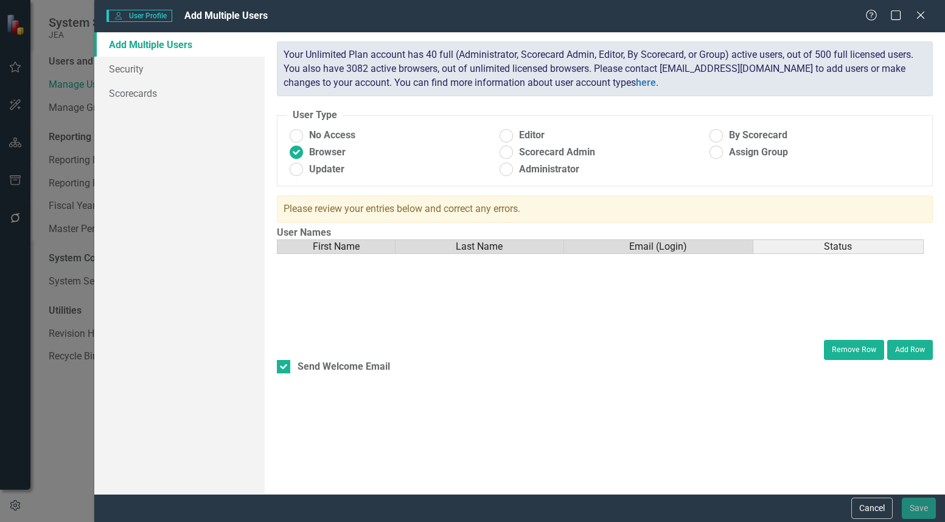
scroll to position [5186, 0]
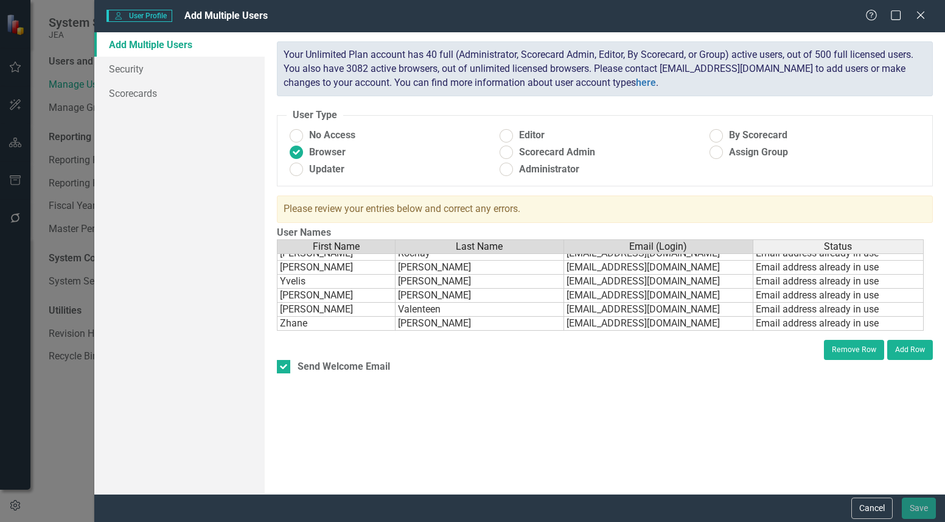
click at [417, 299] on td "[PERSON_NAME]" at bounding box center [480, 295] width 169 height 14
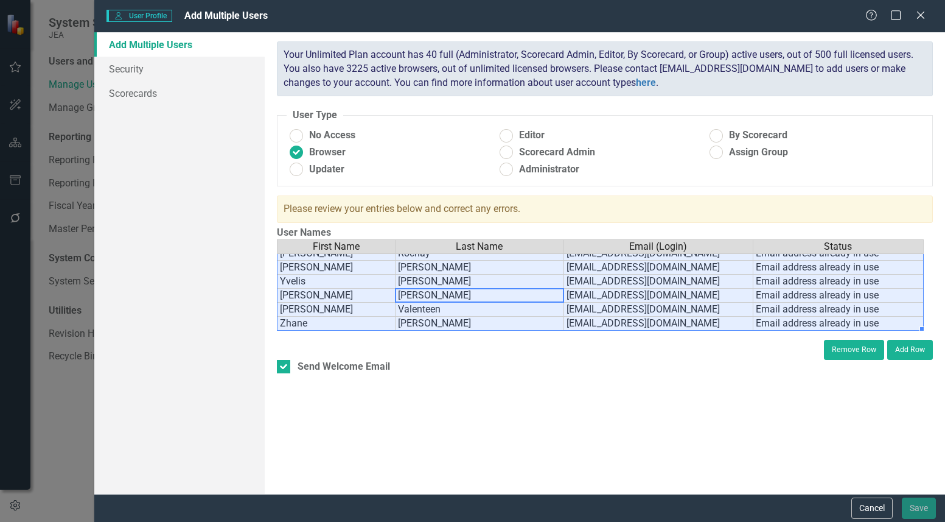
click at [549, 405] on div "ClearPoint has a wealth of options to help you ensure that people only have acc…" at bounding box center [605, 262] width 680 height 461
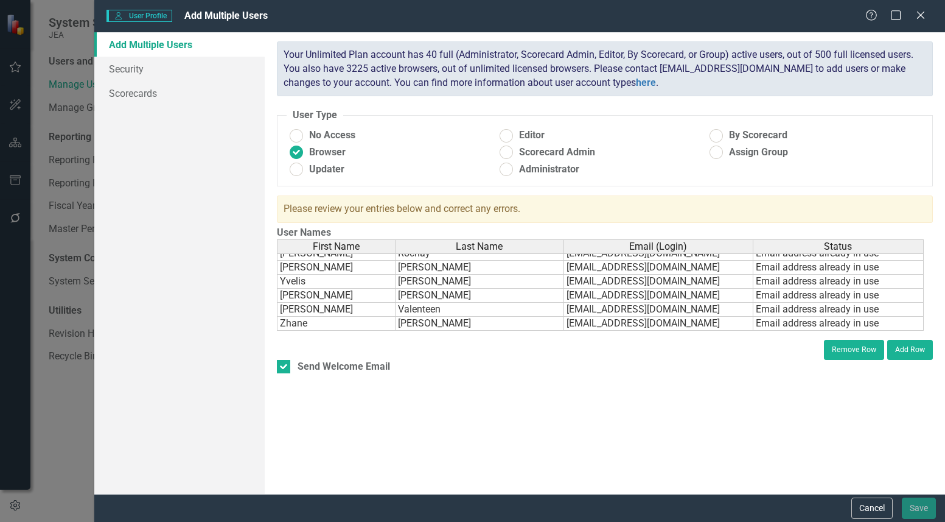
drag, startPoint x: 481, startPoint y: 403, endPoint x: 486, endPoint y: 321, distance: 82.3
click at [481, 403] on div "ClearPoint has a wealth of options to help you ensure that people only have acc…" at bounding box center [605, 262] width 680 height 461
click at [490, 323] on td "[PERSON_NAME]" at bounding box center [480, 323] width 169 height 14
click at [705, 321] on td "Email address already in use" at bounding box center [838, 323] width 170 height 14
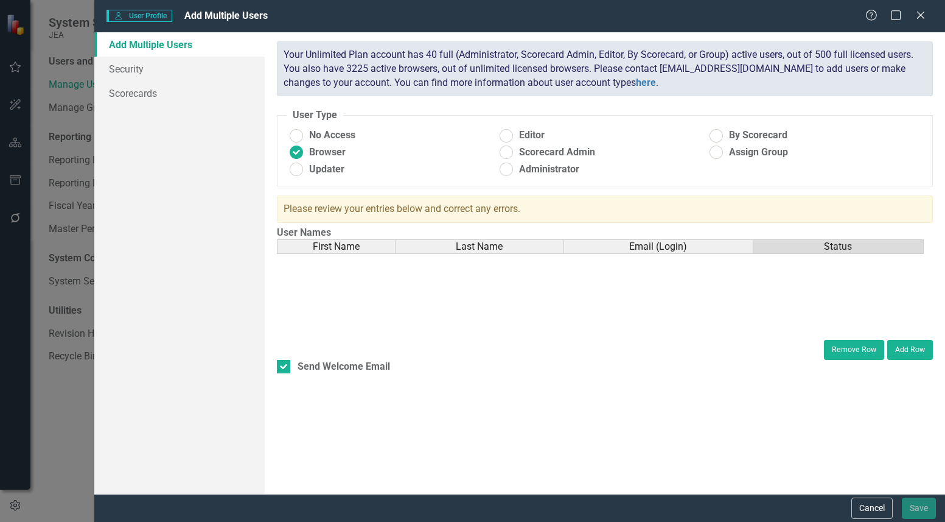
scroll to position [1535, 0]
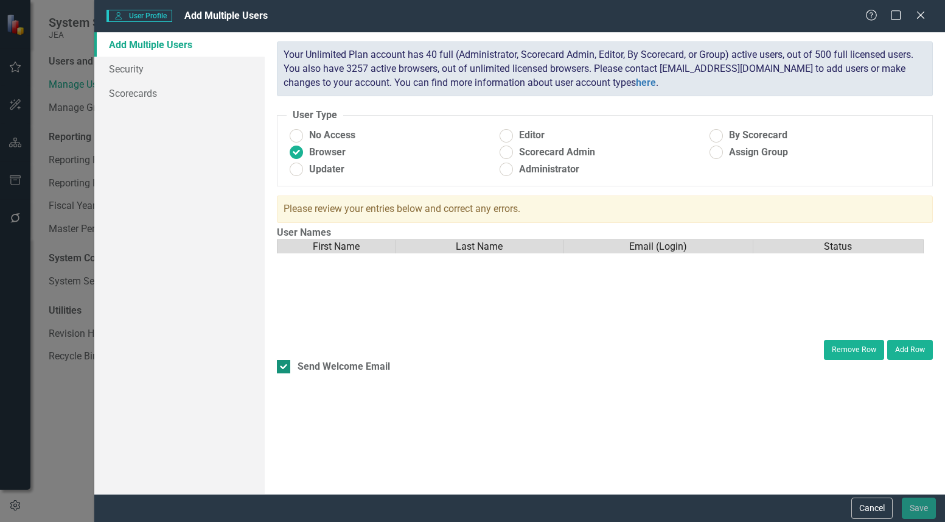
scroll to position [0, 0]
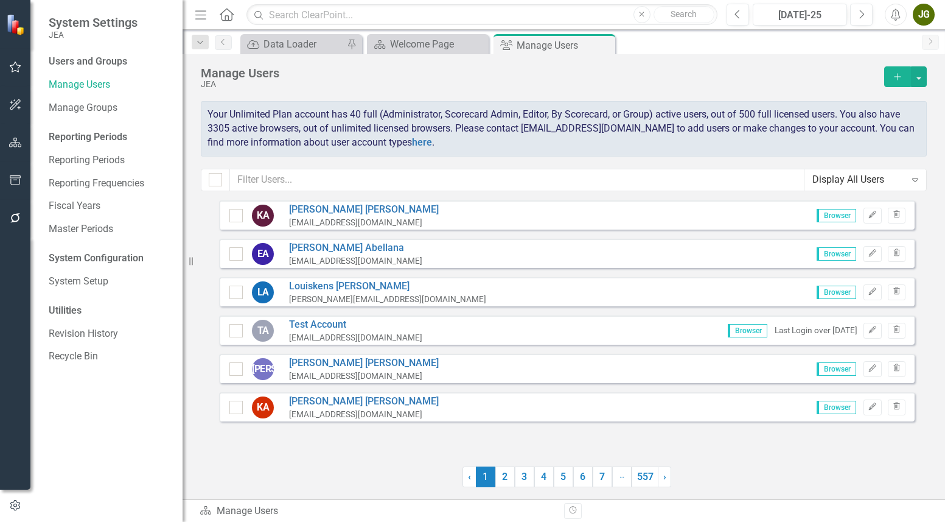
click at [65, 405] on div "Users and Groups Manage Users Manage Groups Reporting Periods Reporting Periods…" at bounding box center [106, 288] width 152 height 467
click at [264, 180] on input "text" at bounding box center [517, 180] width 574 height 23
click at [293, 180] on input "brook" at bounding box center [517, 180] width 574 height 23
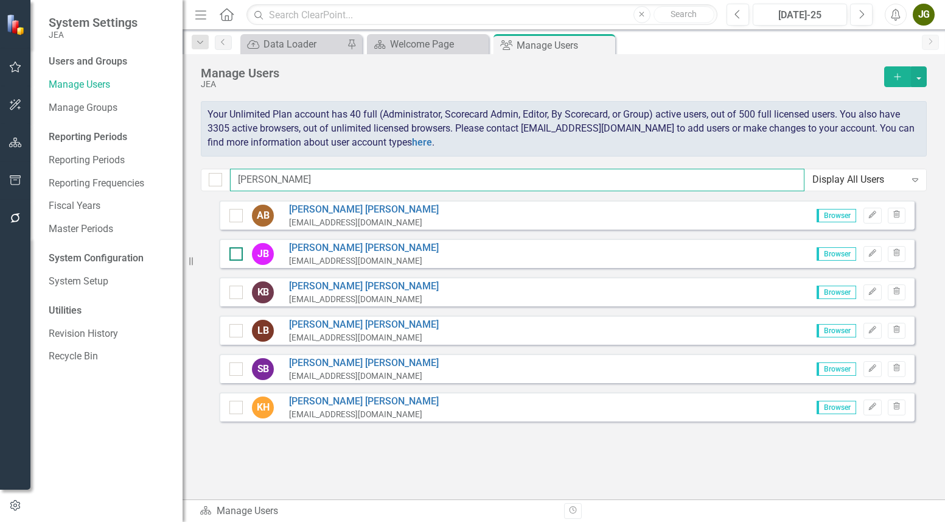
type input "[PERSON_NAME]"
click at [235, 251] on input "checkbox" at bounding box center [233, 251] width 8 height 8
checkbox input "true"
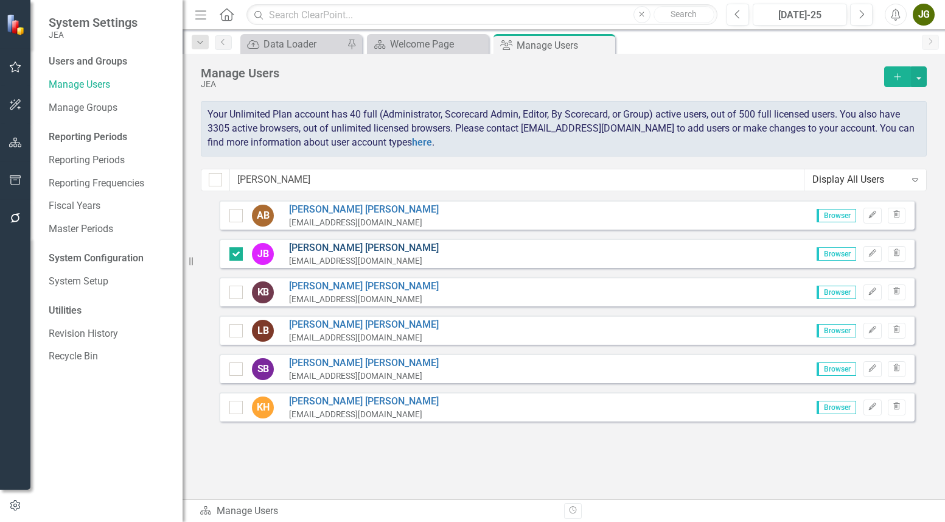
click at [319, 246] on link "[PERSON_NAME]" at bounding box center [364, 248] width 150 height 14
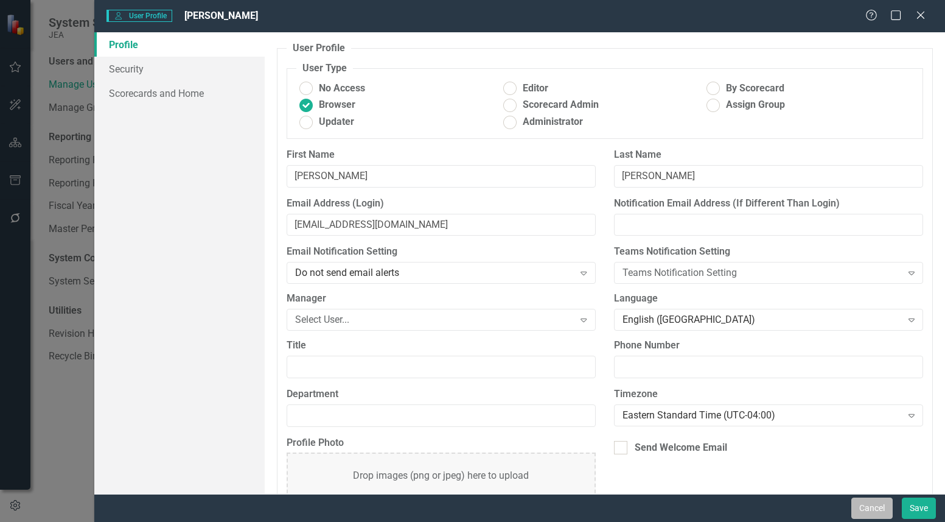
click at [705, 405] on button "Cancel" at bounding box center [871, 507] width 41 height 21
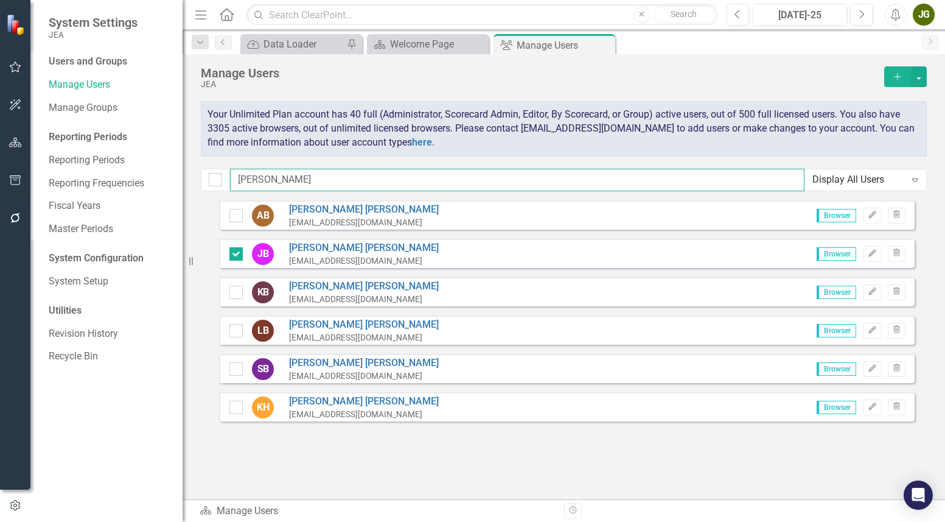
click at [309, 183] on input "[PERSON_NAME]" at bounding box center [517, 180] width 574 height 23
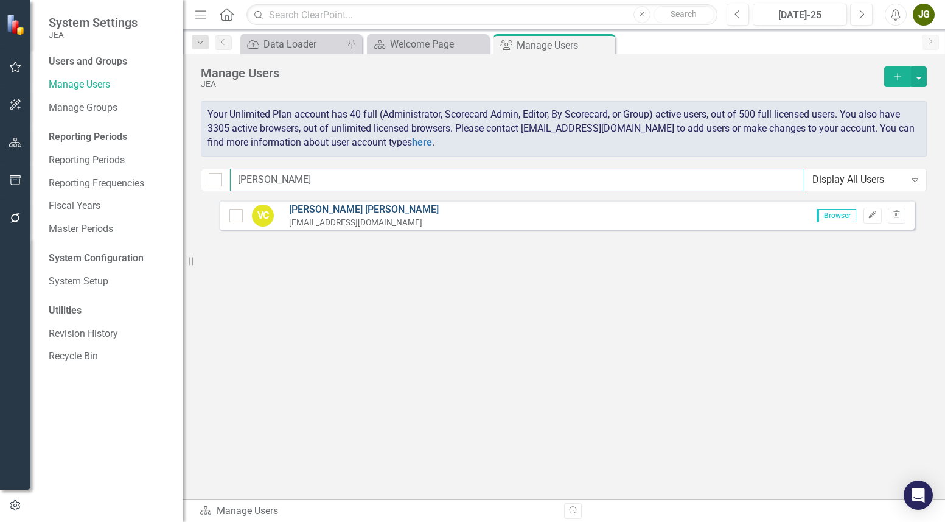
type input "[PERSON_NAME]"
click at [323, 206] on link "[PERSON_NAME]" at bounding box center [364, 210] width 150 height 14
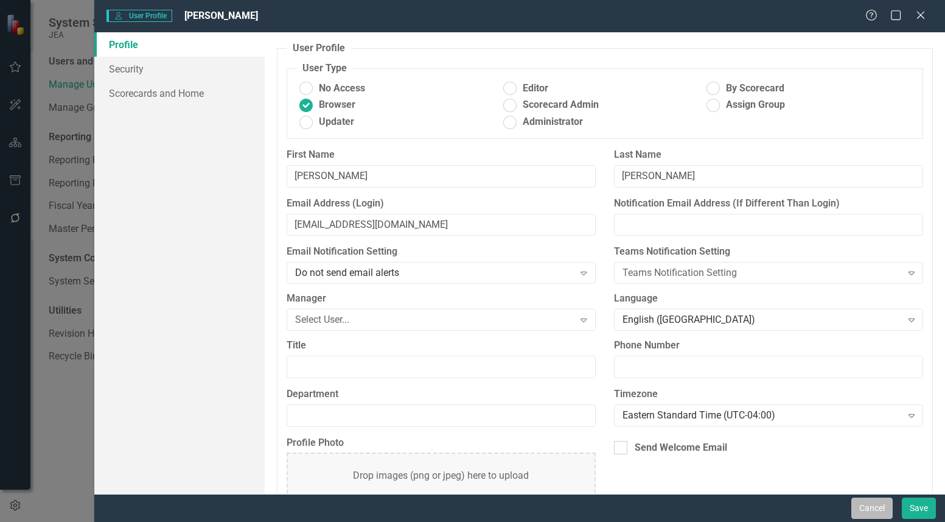
click at [705, 405] on button "Cancel" at bounding box center [871, 507] width 41 height 21
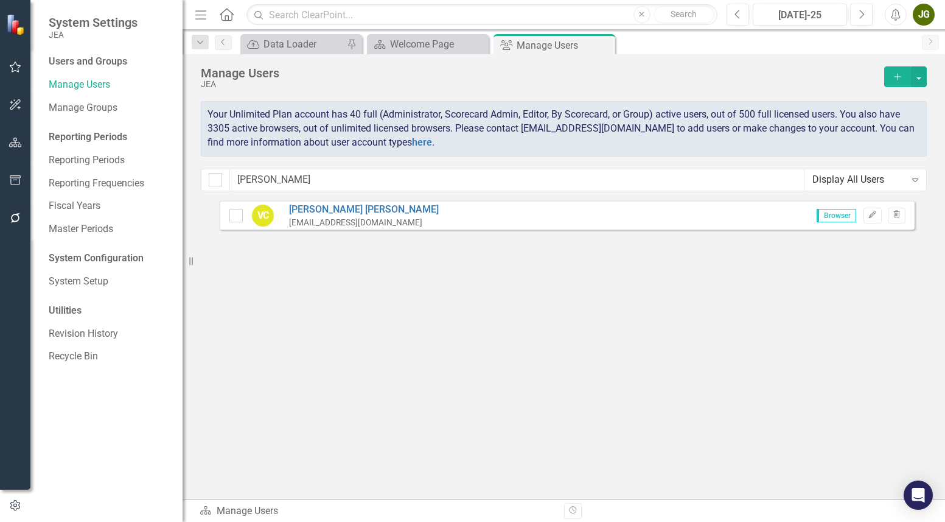
drag, startPoint x: 604, startPoint y: 386, endPoint x: 612, endPoint y: 382, distance: 9.5
click at [607, 384] on div "VC [PERSON_NAME] [EMAIL_ADDRESS][DOMAIN_NAME] Browser Edit Trash" at bounding box center [567, 327] width 696 height 254
